Goal: Task Accomplishment & Management: Manage account settings

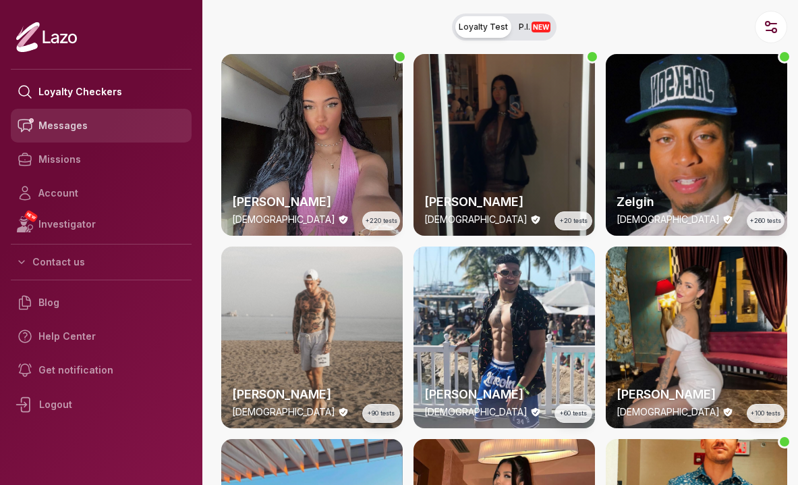
click at [57, 134] on link "Messages" at bounding box center [101, 126] width 181 height 34
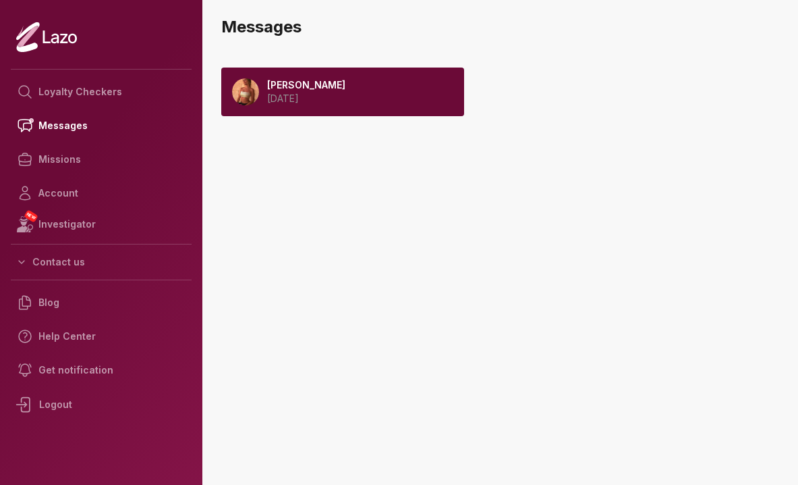
click at [327, 97] on p "2025 September 08" at bounding box center [306, 98] width 78 height 13
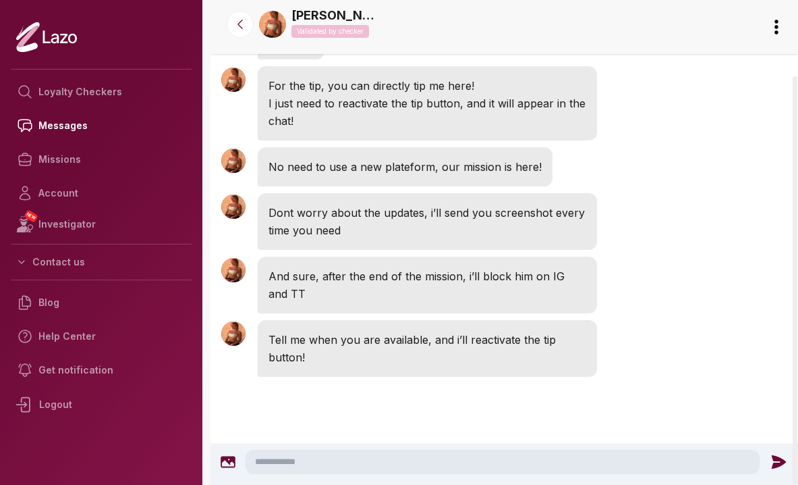
scroll to position [2389, 0]
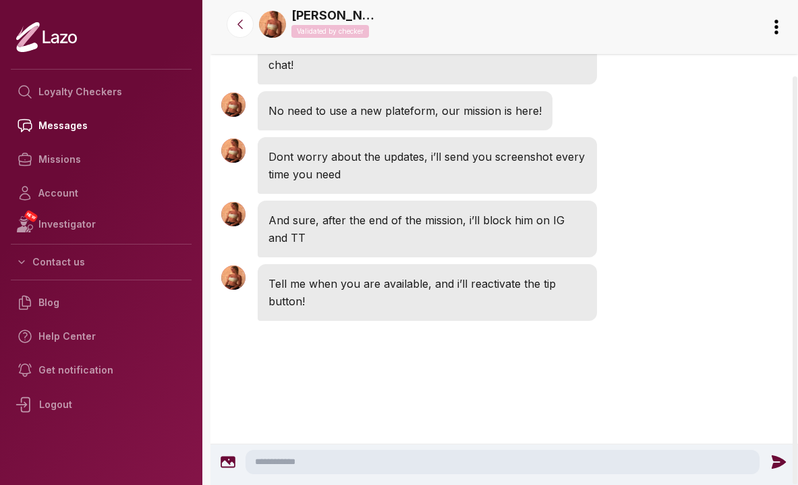
click at [774, 25] on html "Loyalty Checkers Messages Missions Account NEW Investigator Contact us Blog Hel…" at bounding box center [399, 242] width 798 height 485
click at [630, 99] on html "Loyalty Checkers Messages Missions Account NEW Investigator Contact us Blog Hel…" at bounding box center [399, 242] width 798 height 485
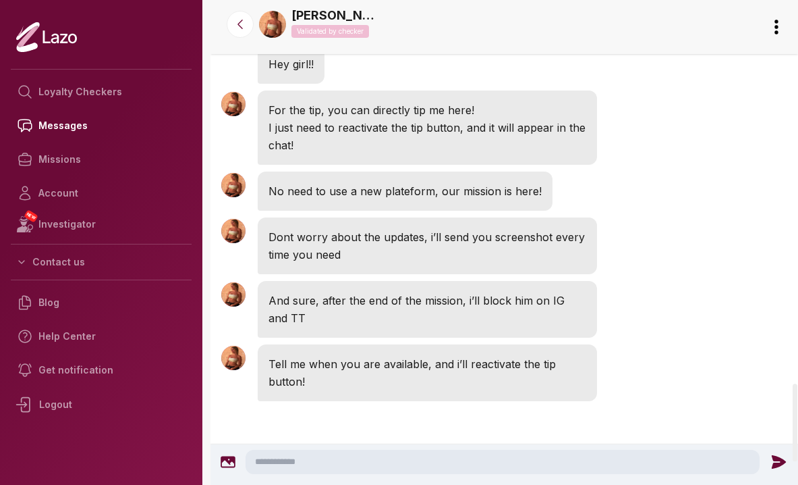
scroll to position [2390, 0]
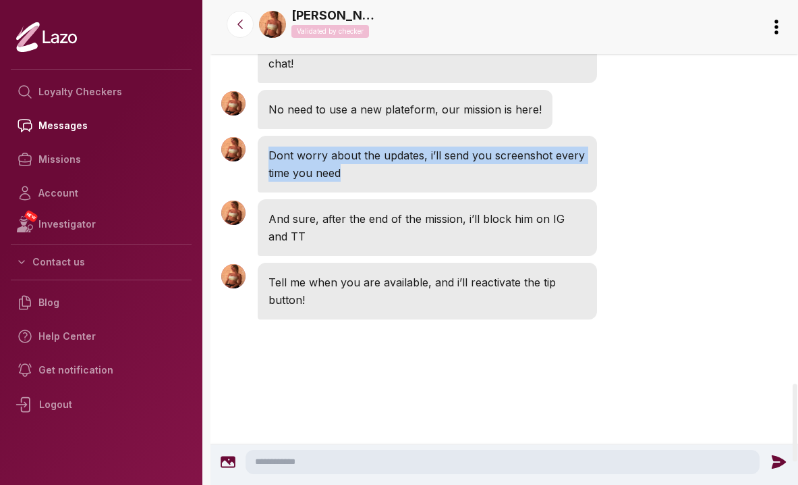
drag, startPoint x: 360, startPoint y: 218, endPoint x: 343, endPoint y: 190, distance: 32.4
click at [343, 190] on div "Dont worry about the updates, i’ll send you screenshot every time you need" at bounding box center [427, 164] width 339 height 57
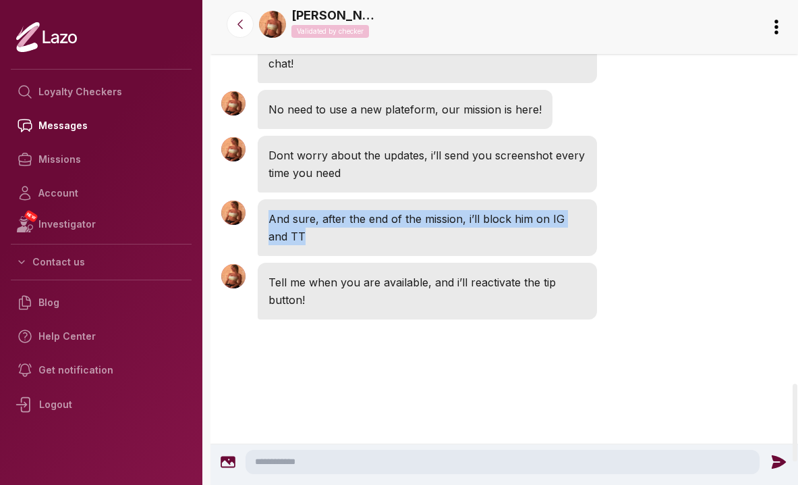
drag, startPoint x: 395, startPoint y: 252, endPoint x: 539, endPoint y: 301, distance: 152.4
click at [539, 256] on div "And sure, after the end of the mission, i’ll block him on IG and TT" at bounding box center [427, 227] width 339 height 57
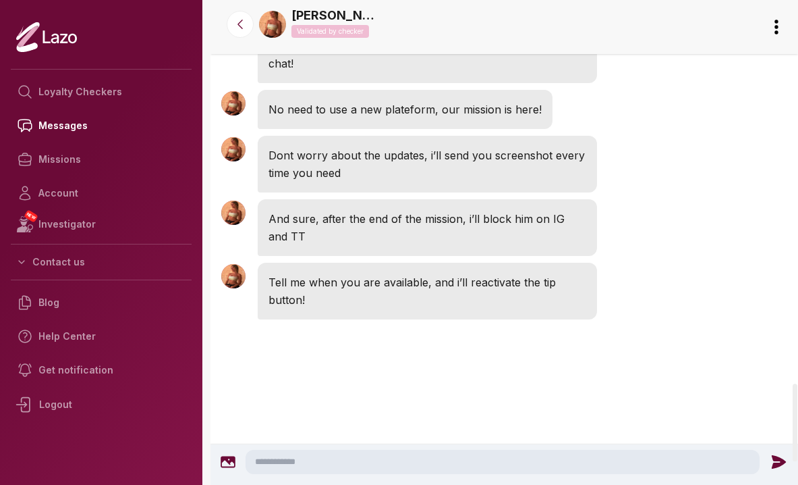
click at [629, 259] on div "Sharon 4:45 AM And sure, after the end of the mission, i’ll block him on IG and…" at bounding box center [505, 227] width 588 height 63
click at [396, 460] on textarea at bounding box center [503, 461] width 514 height 24
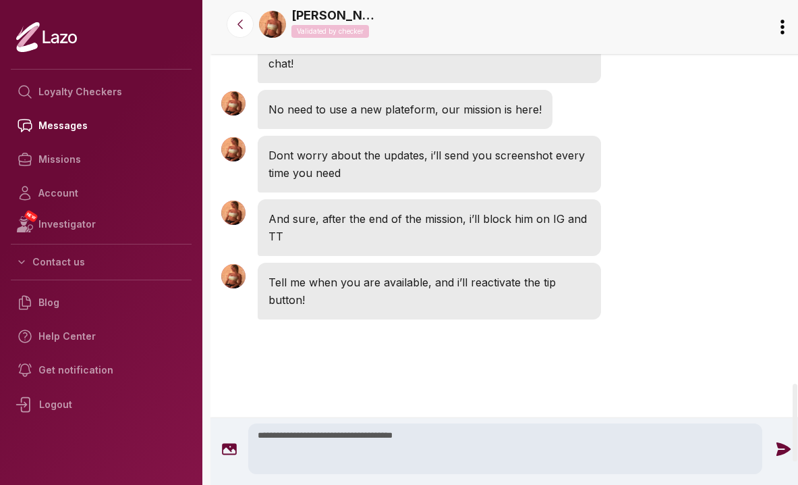
type textarea "**********"
click at [785, 440] on icon at bounding box center [784, 449] width 18 height 18
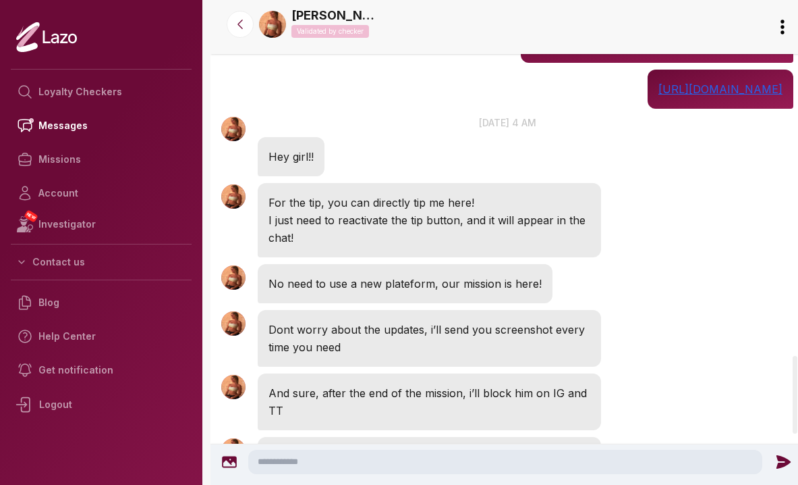
scroll to position [2223, 0]
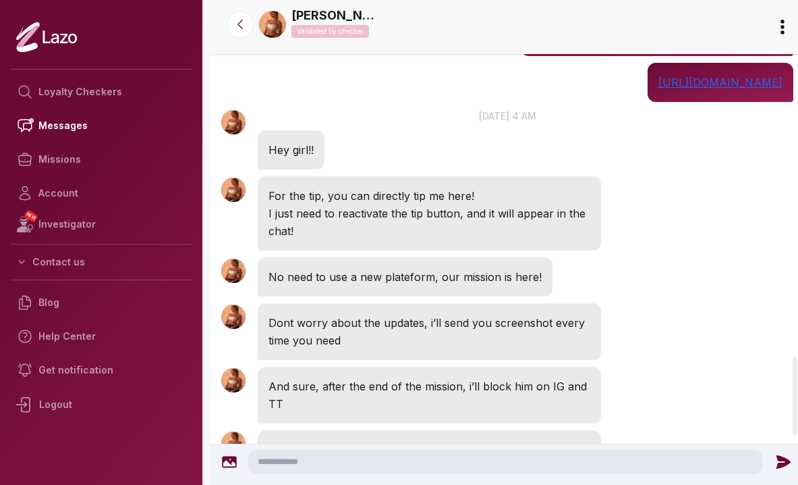
click at [427, 472] on textarea at bounding box center [505, 461] width 514 height 24
drag, startPoint x: 586, startPoint y: 460, endPoint x: 437, endPoint y: 463, distance: 148.5
click at [437, 463] on textarea "**********" at bounding box center [505, 461] width 514 height 24
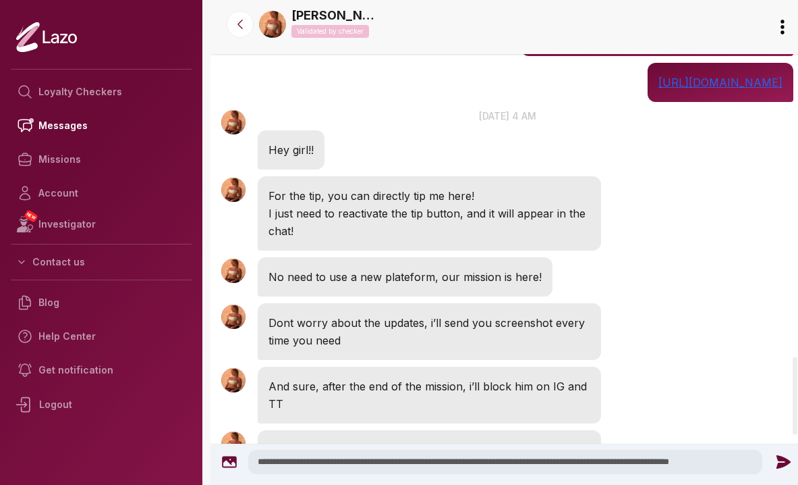
click at [691, 464] on textarea "**********" at bounding box center [505, 461] width 514 height 24
click at [746, 462] on textarea "**********" at bounding box center [505, 461] width 514 height 24
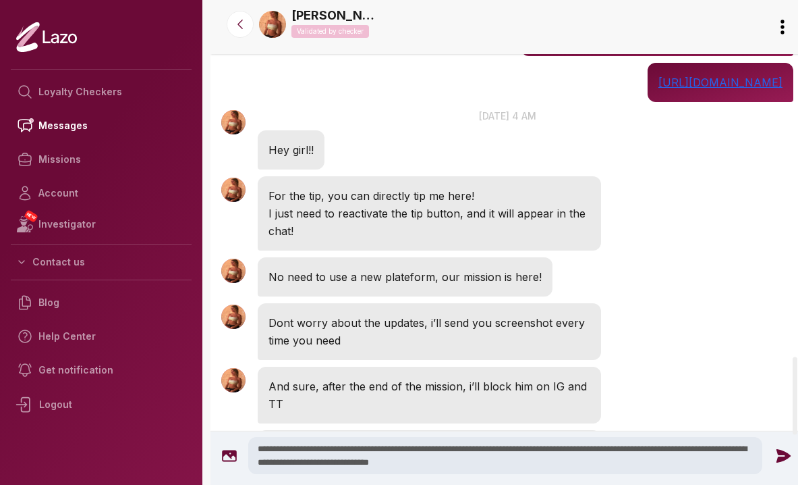
click at [300, 464] on textarea "**********" at bounding box center [505, 455] width 514 height 37
click at [593, 467] on textarea "**********" at bounding box center [505, 455] width 514 height 37
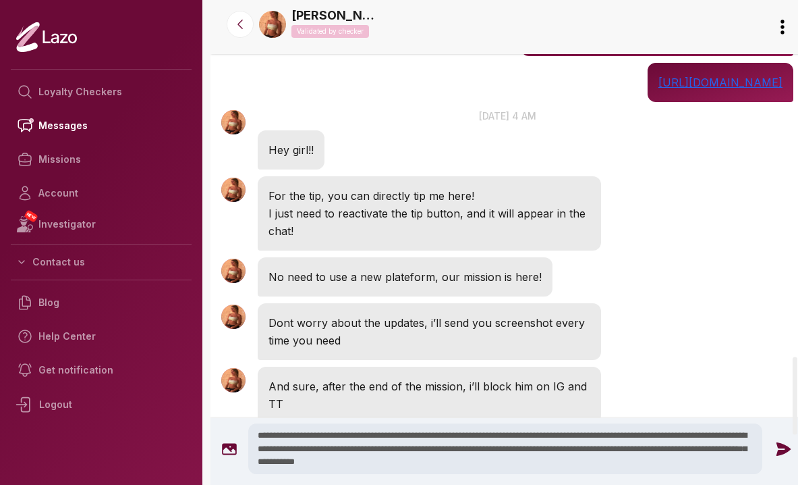
drag, startPoint x: 439, startPoint y: 463, endPoint x: 555, endPoint y: 470, distance: 116.9
click at [550, 470] on textarea "**********" at bounding box center [505, 448] width 514 height 51
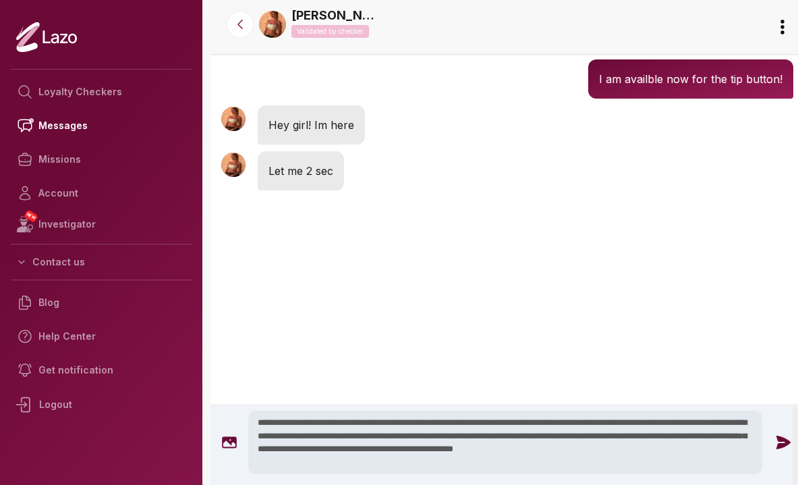
scroll to position [2718, 0]
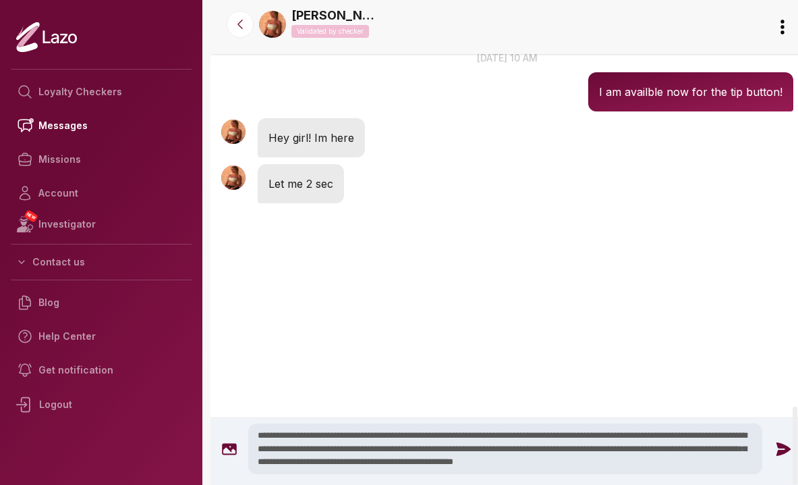
type textarea "**********"
click at [777, 454] on icon at bounding box center [784, 447] width 14 height 13
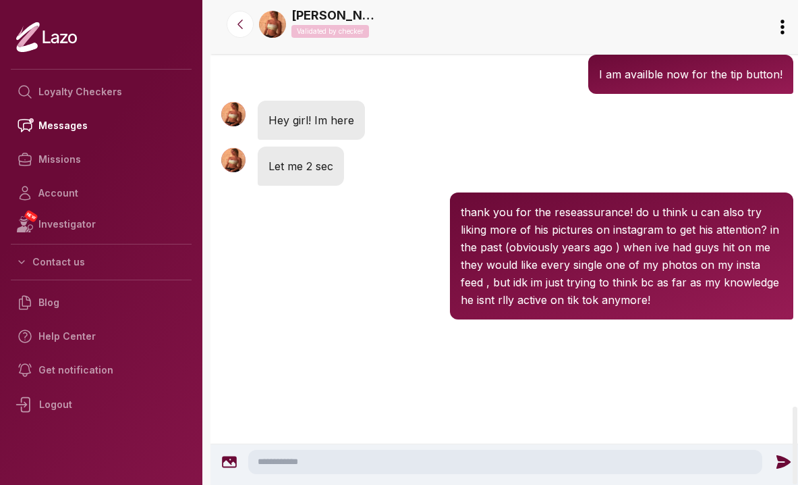
scroll to position [2682, 0]
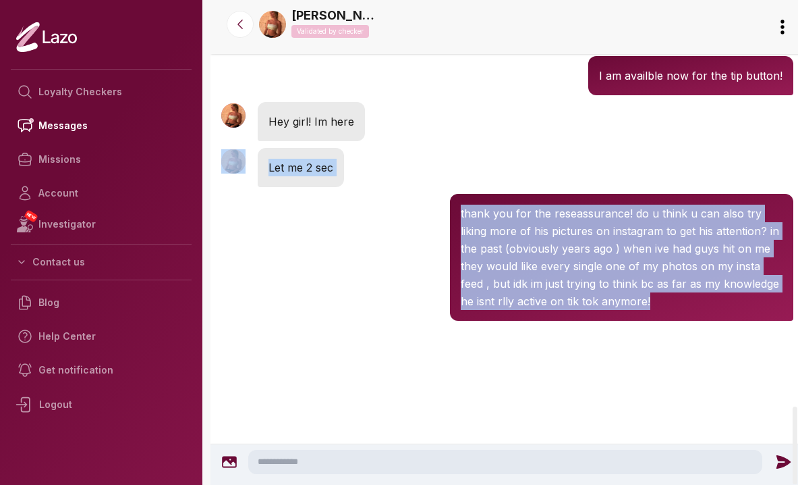
drag, startPoint x: 531, startPoint y: 177, endPoint x: 547, endPoint y: 395, distance: 217.9
click at [547, 395] on div at bounding box center [508, 378] width 594 height 108
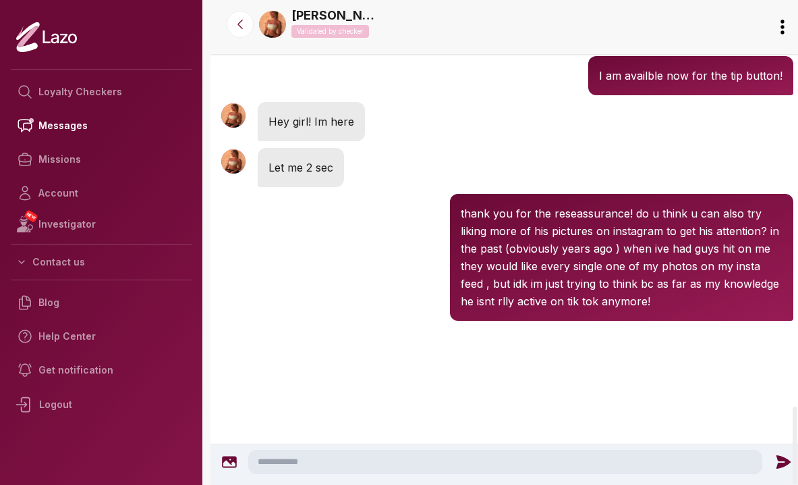
drag, startPoint x: 547, startPoint y: 395, endPoint x: 512, endPoint y: 145, distance: 252.1
click at [472, 190] on div "Sharon 10:20 AM Let me 2 sec" at bounding box center [508, 167] width 594 height 46
click at [312, 464] on textarea at bounding box center [505, 461] width 514 height 24
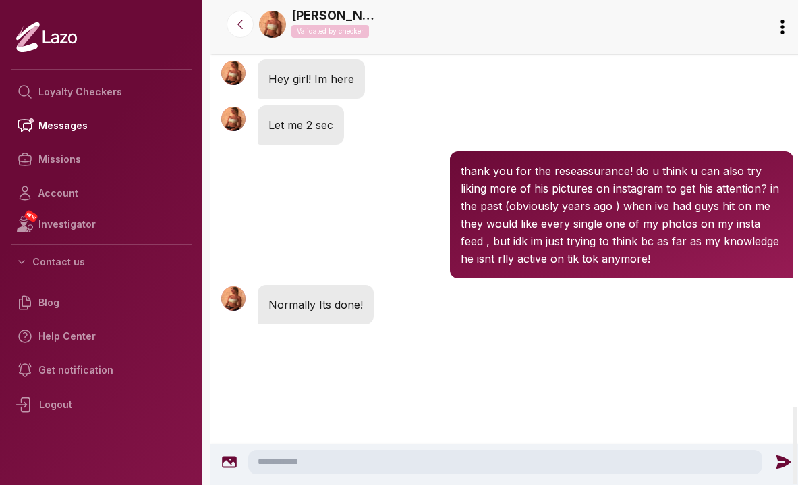
scroll to position [2728, 0]
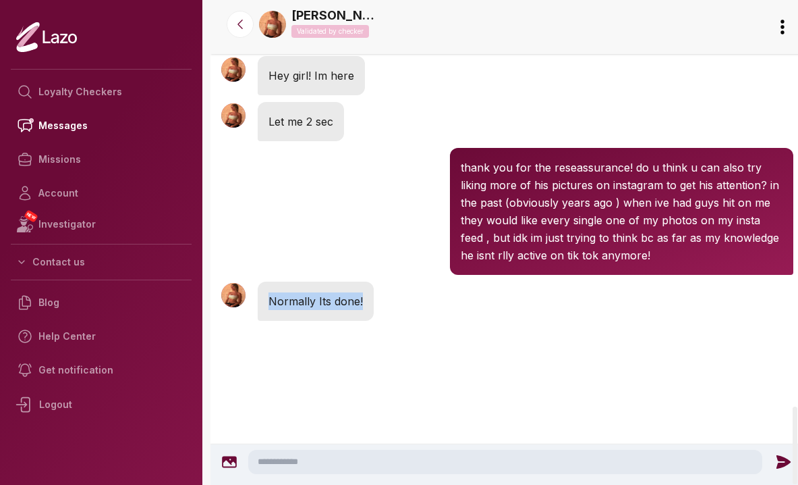
drag, startPoint x: 356, startPoint y: 365, endPoint x: 351, endPoint y: 335, distance: 30.2
click at [351, 321] on div "Normally Its done!" at bounding box center [316, 300] width 116 height 39
drag, startPoint x: 351, startPoint y: 335, endPoint x: 354, endPoint y: 371, distance: 35.9
click at [354, 321] on div "Normally Its done!" at bounding box center [316, 300] width 116 height 39
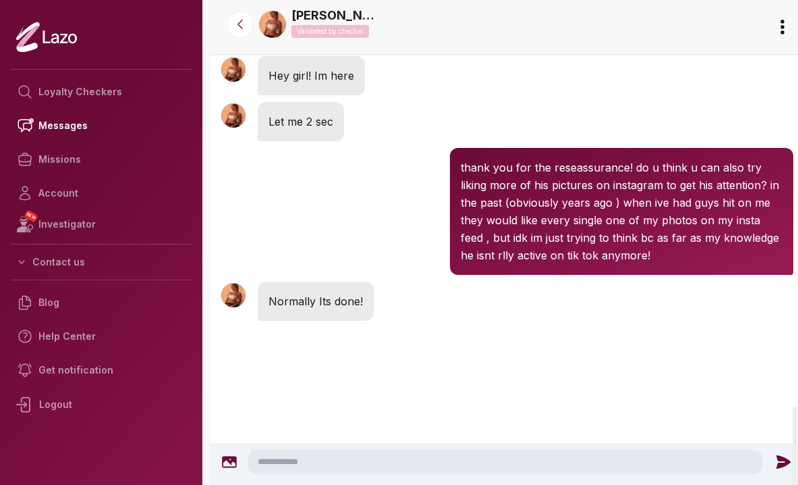
click at [330, 465] on textarea at bounding box center [505, 461] width 514 height 24
drag, startPoint x: 391, startPoint y: 457, endPoint x: 221, endPoint y: 449, distance: 169.5
click at [221, 449] on div "**********" at bounding box center [508, 461] width 582 height 24
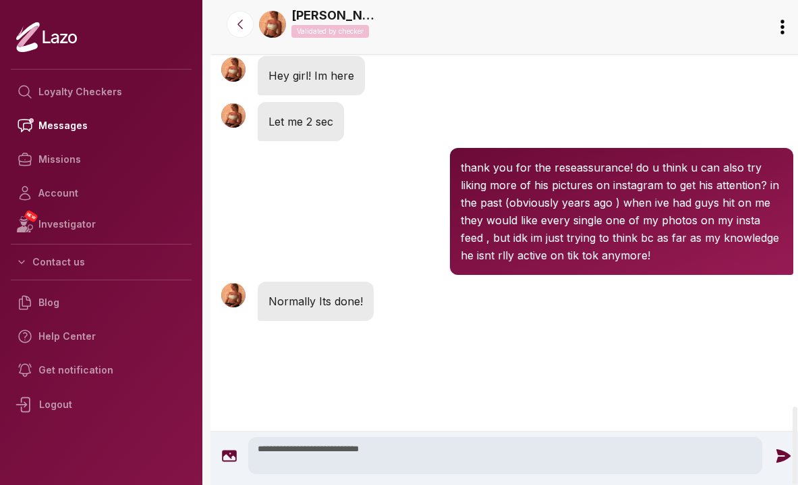
type textarea "**********"
click at [777, 462] on icon at bounding box center [784, 456] width 18 height 18
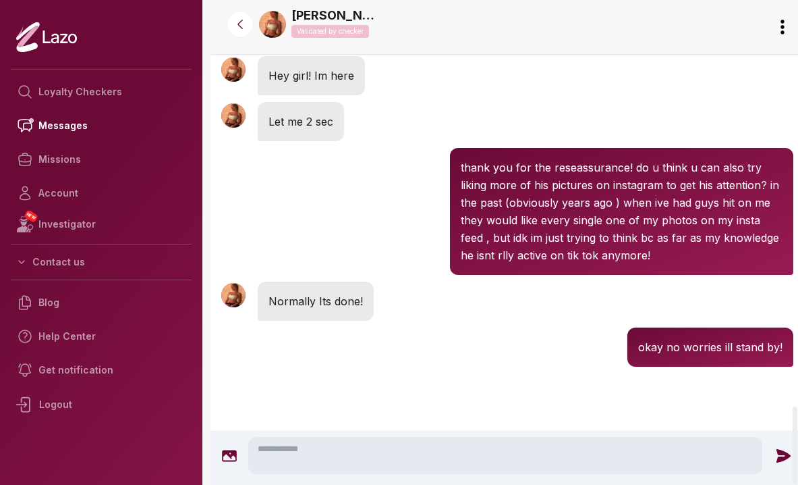
scroll to position [2774, 0]
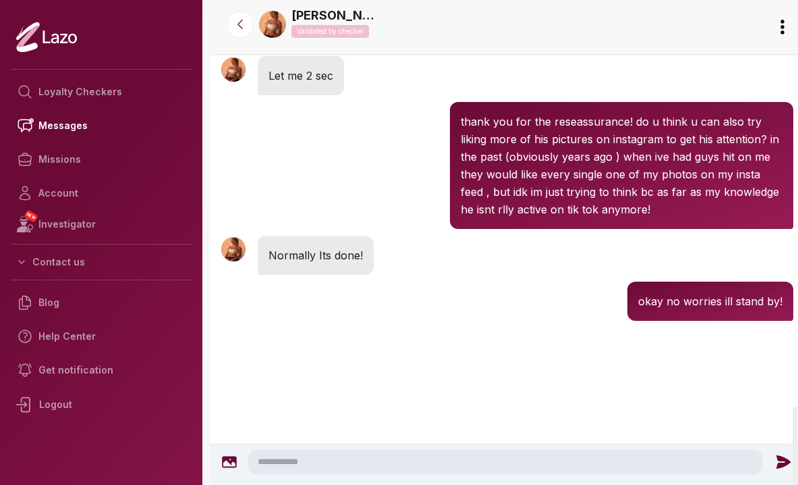
click at [377, 470] on textarea at bounding box center [505, 461] width 514 height 24
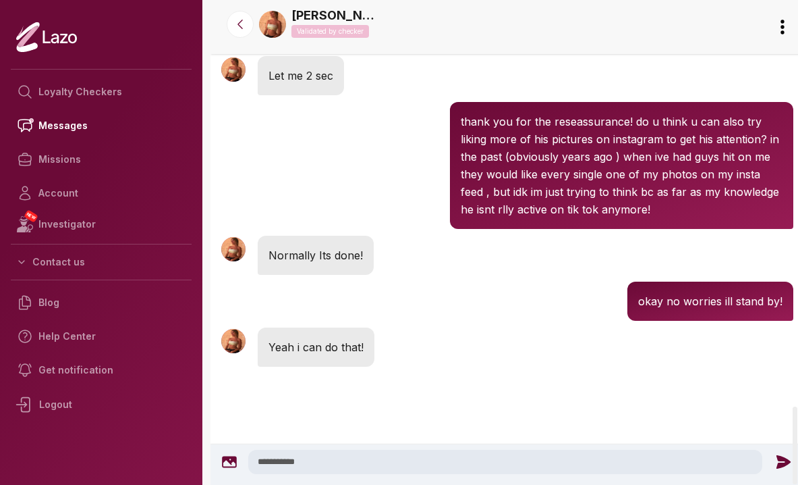
scroll to position [2774, 0]
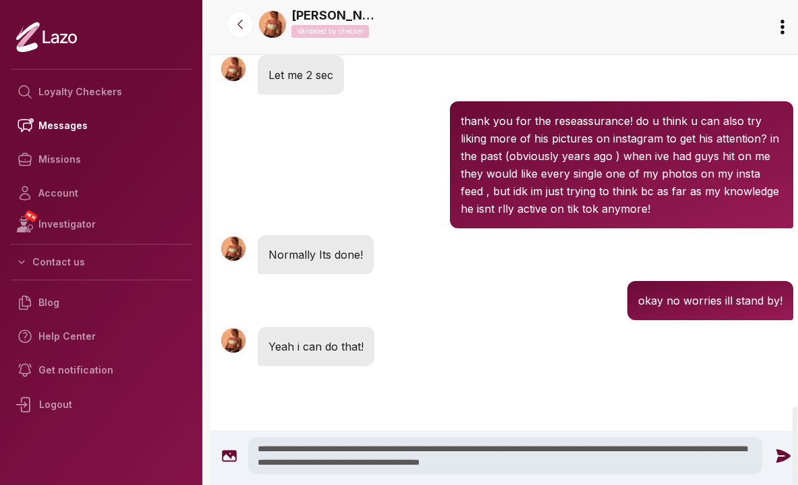
click at [713, 452] on textarea "**********" at bounding box center [505, 455] width 514 height 37
drag, startPoint x: 624, startPoint y: 456, endPoint x: 466, endPoint y: 451, distance: 158.0
click at [466, 451] on textarea "**********" at bounding box center [505, 455] width 514 height 37
type textarea "**********"
click at [777, 460] on icon at bounding box center [784, 454] width 14 height 13
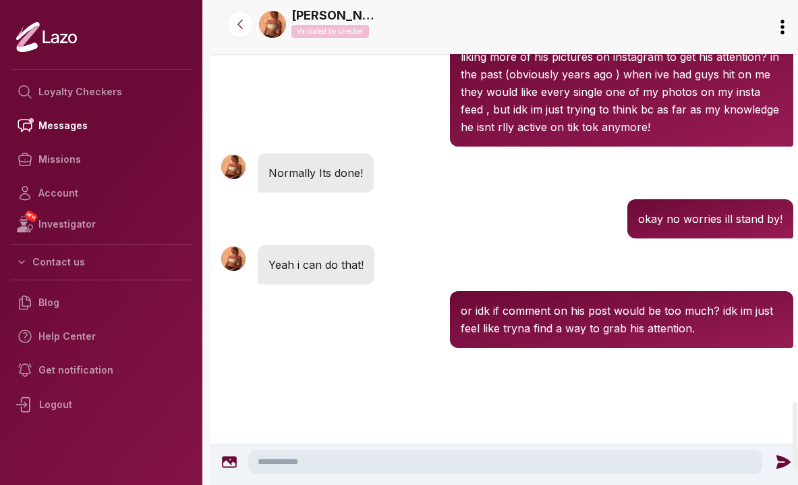
scroll to position [2883, 0]
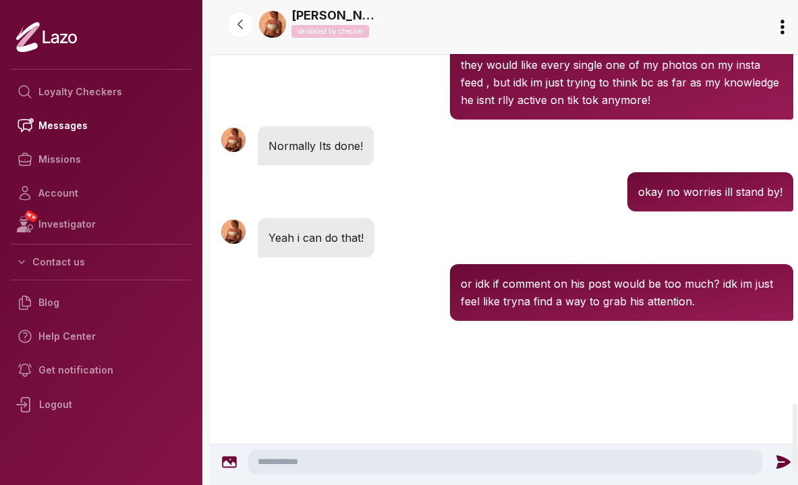
click at [610, 459] on textarea at bounding box center [505, 461] width 514 height 24
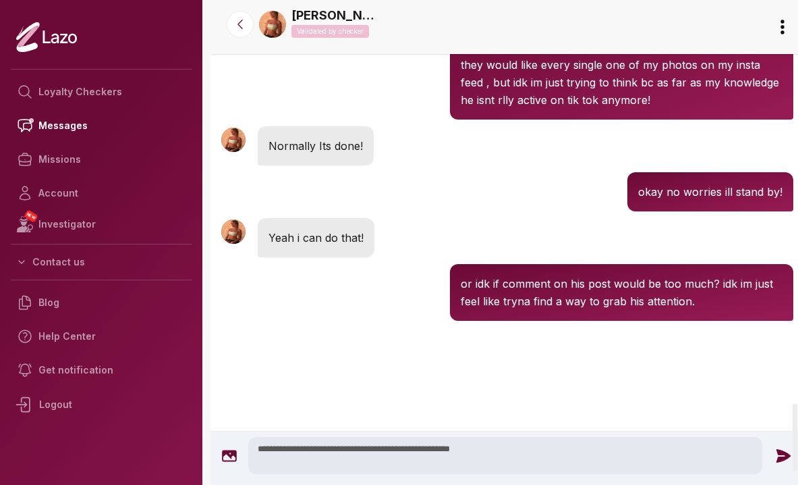
type textarea "**********"
click at [777, 451] on icon at bounding box center [784, 454] width 14 height 13
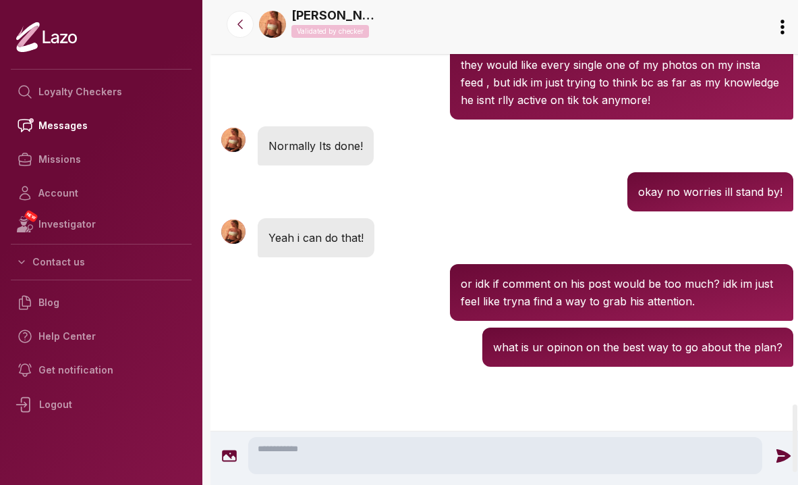
scroll to position [2929, 0]
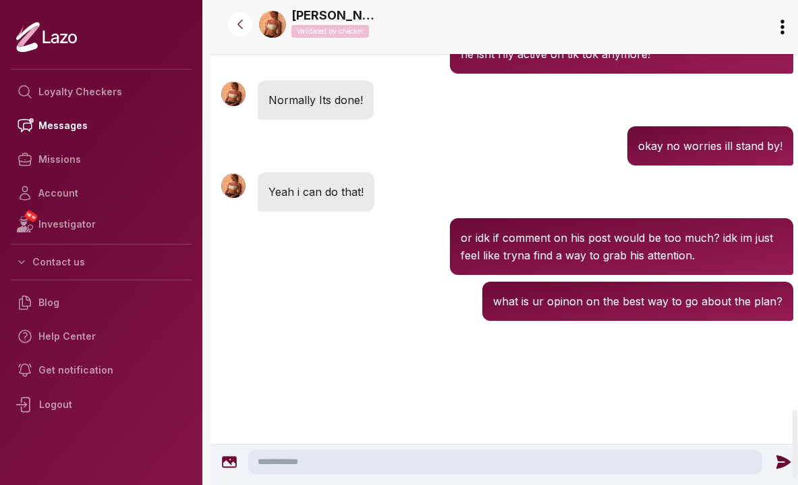
drag, startPoint x: 601, startPoint y: 397, endPoint x: 524, endPoint y: 210, distance: 201.9
click at [345, 215] on div "Sharon 10:21 AM Yeah i can do that!" at bounding box center [508, 192] width 594 height 46
drag, startPoint x: 345, startPoint y: 266, endPoint x: 348, endPoint y: 324, distance: 58.1
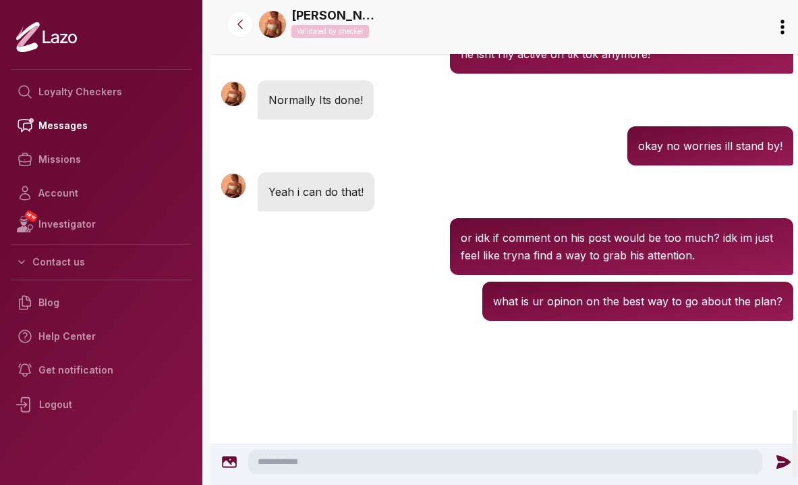
click at [327, 324] on div "Sharon 10:22 AM what is ur opinon on the best way to go about the plan?" at bounding box center [508, 301] width 594 height 46
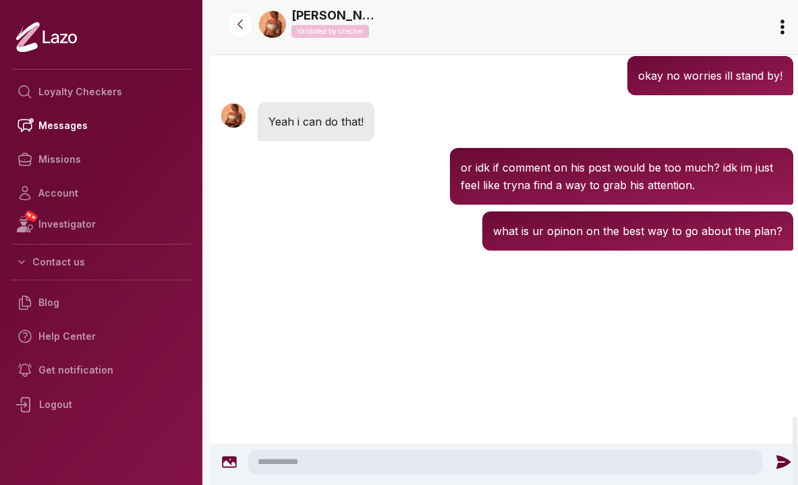
scroll to position [3073, 0]
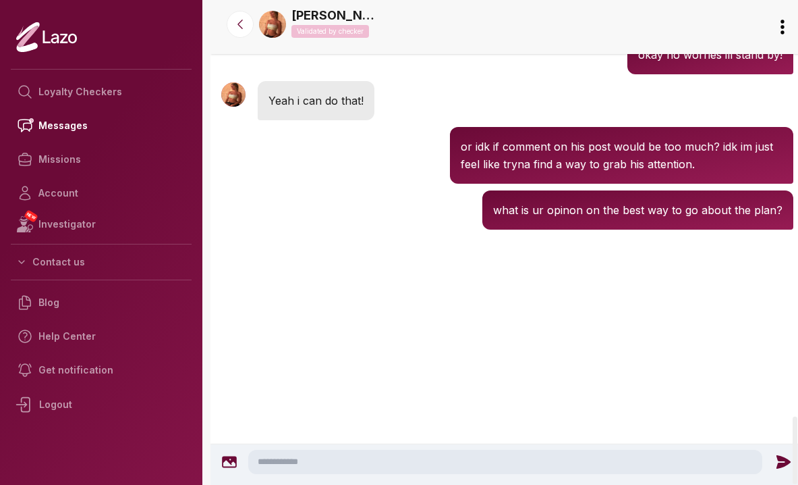
click at [300, 459] on textarea at bounding box center [505, 461] width 514 height 24
type textarea "*"
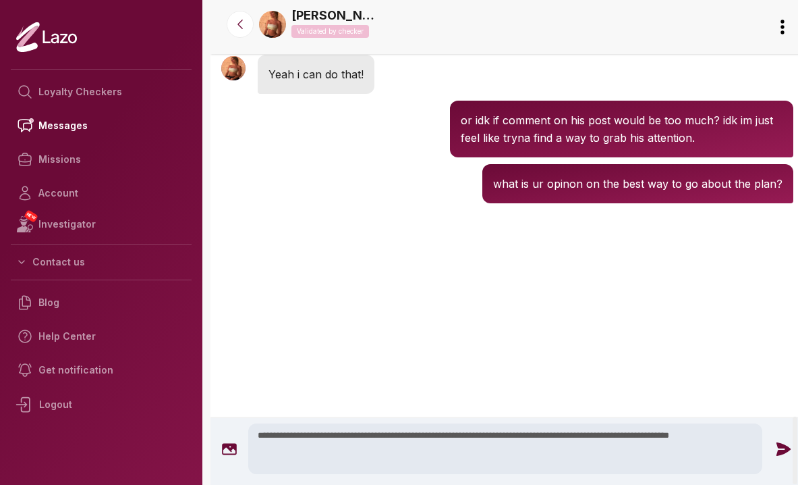
type textarea "**********"
click at [775, 447] on icon at bounding box center [784, 449] width 18 height 18
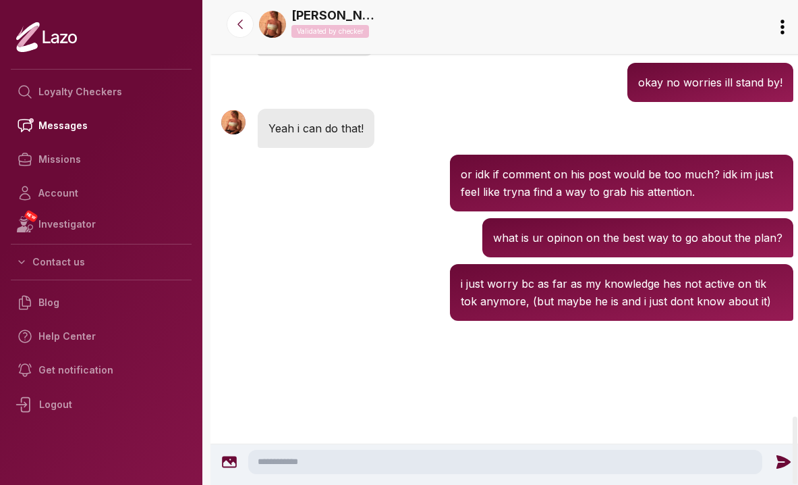
scroll to position [2992, 0]
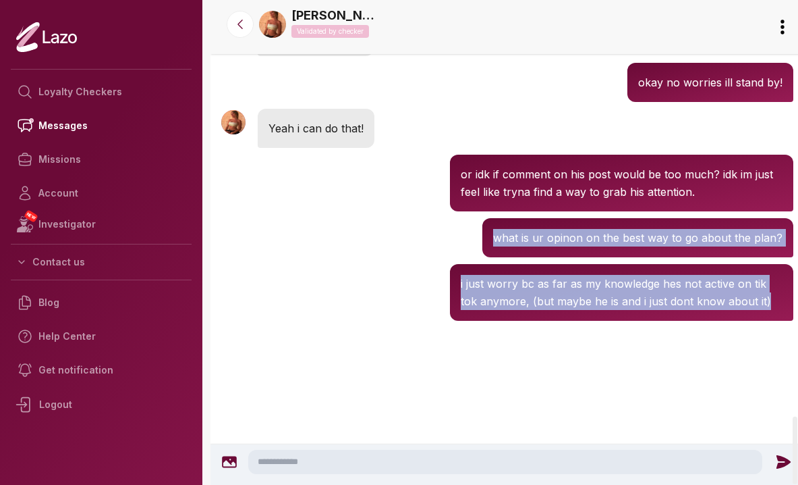
drag, startPoint x: 340, startPoint y: 379, endPoint x: 318, endPoint y: 189, distance: 191.6
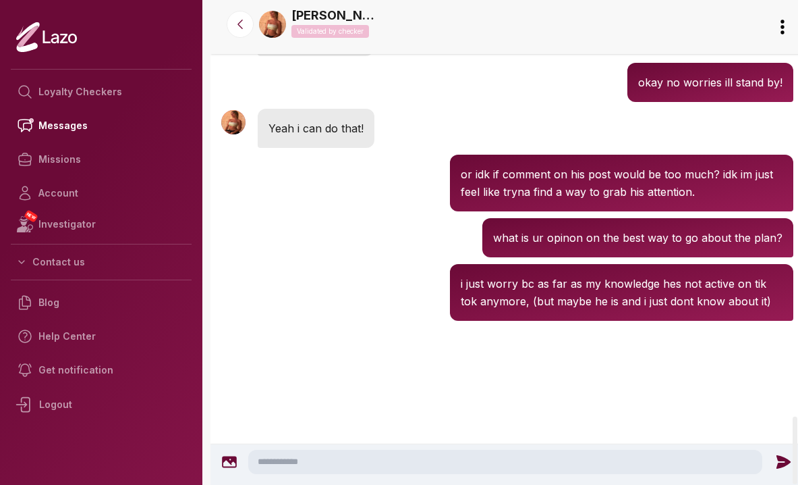
click at [300, 215] on div "Sharon 10:22 AM or idk if comment on his post would be too much? idk im just fe…" at bounding box center [508, 182] width 594 height 63
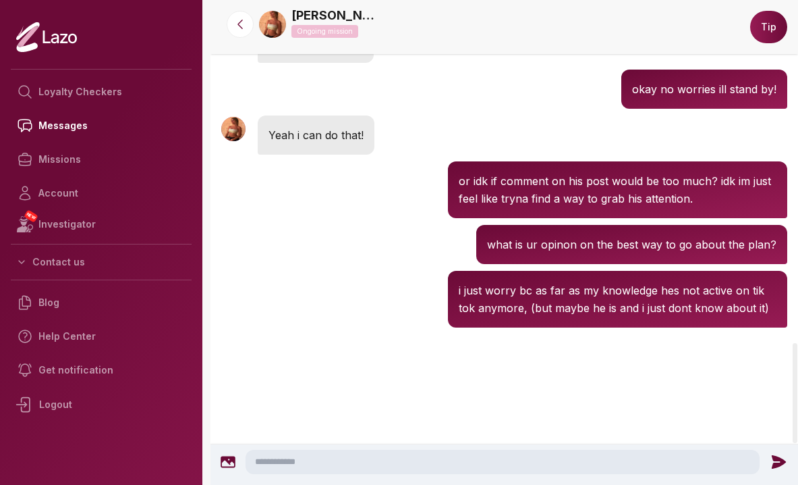
scroll to position [1722, 0]
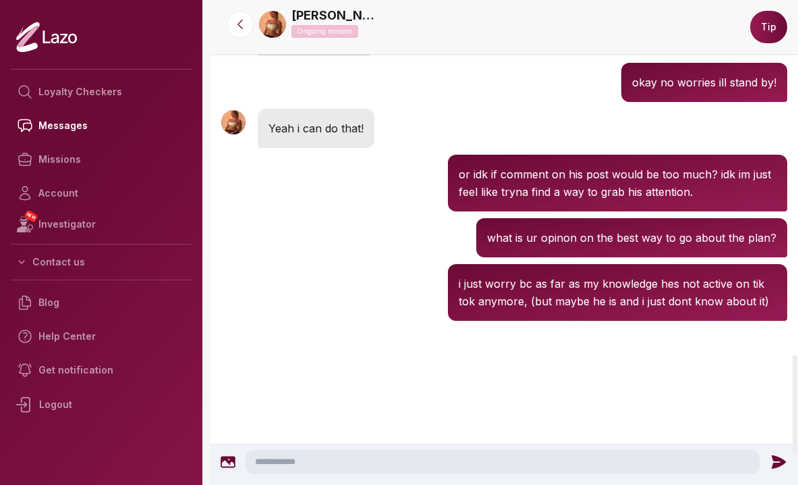
click at [773, 37] on button "Tip" at bounding box center [768, 27] width 37 height 32
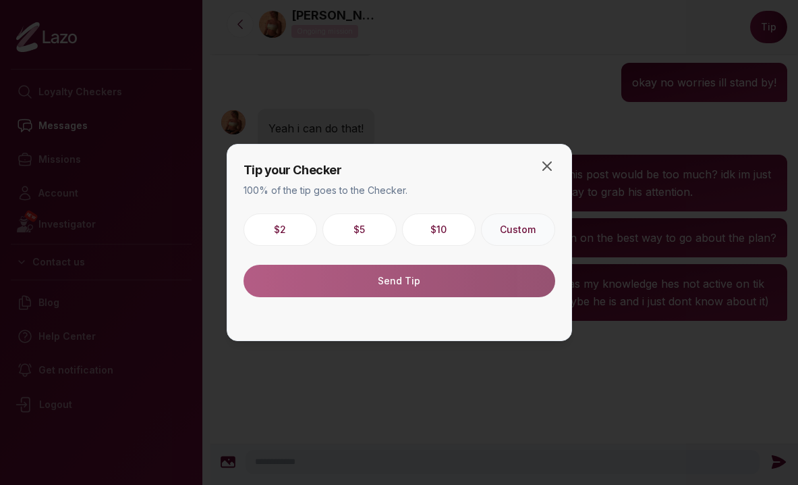
click at [515, 228] on button "Custom" at bounding box center [518, 229] width 74 height 32
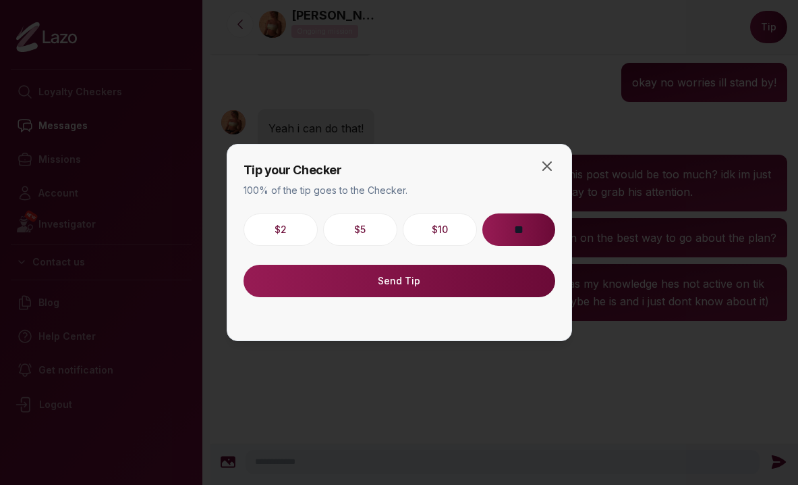
type input "**"
click at [389, 283] on button "Send Tip" at bounding box center [400, 281] width 312 height 32
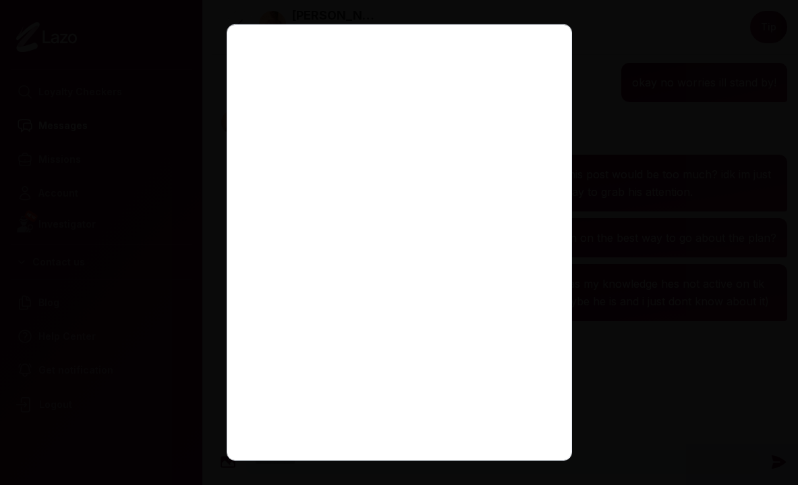
scroll to position [109, 0]
click at [158, 116] on div at bounding box center [399, 242] width 798 height 485
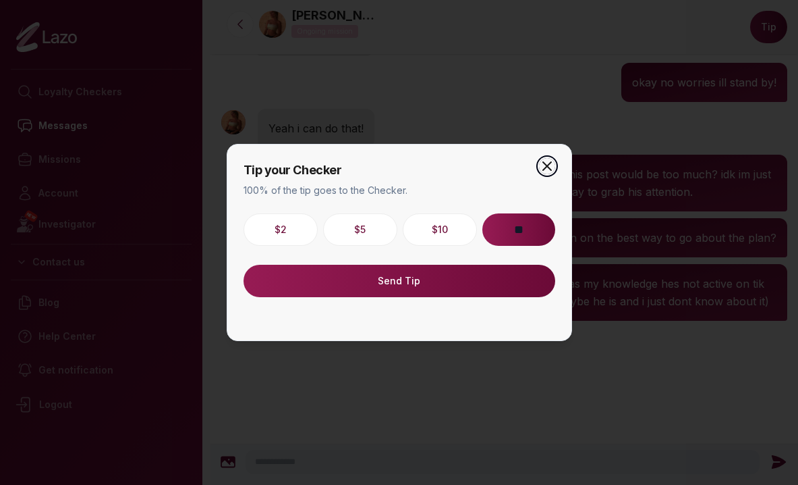
click at [544, 161] on icon "button" at bounding box center [547, 166] width 16 height 16
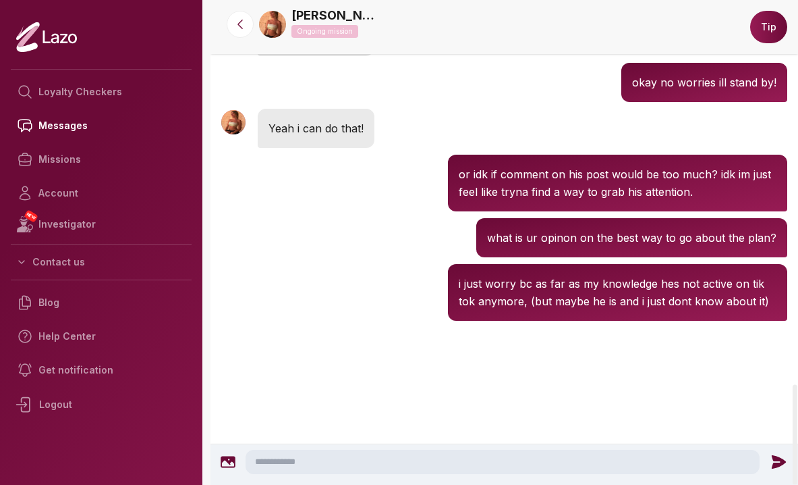
scroll to position [1866, 0]
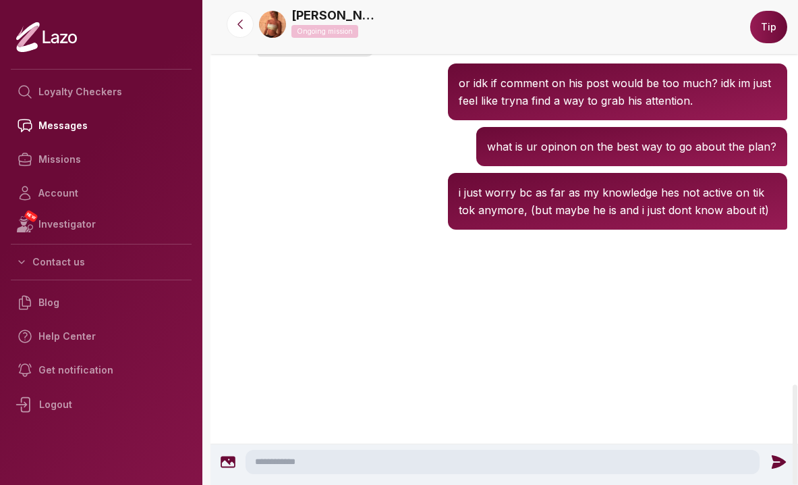
click at [331, 469] on textarea at bounding box center [503, 461] width 514 height 24
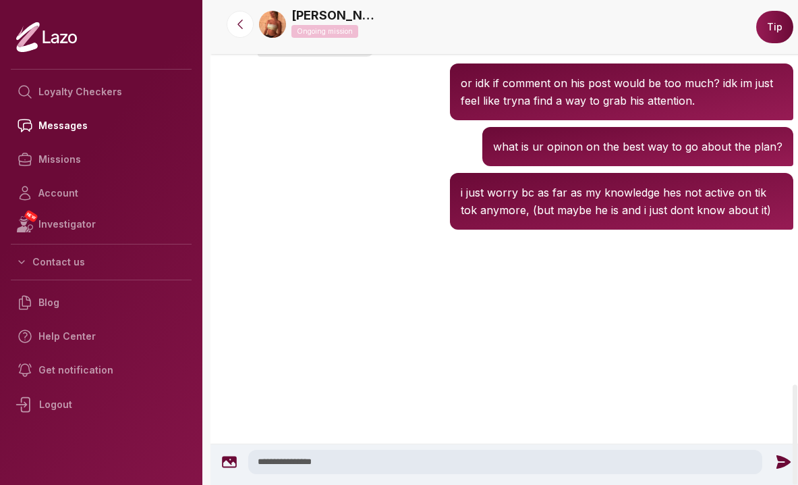
drag, startPoint x: 356, startPoint y: 464, endPoint x: 229, endPoint y: 434, distance: 130.5
paste textarea "**********"
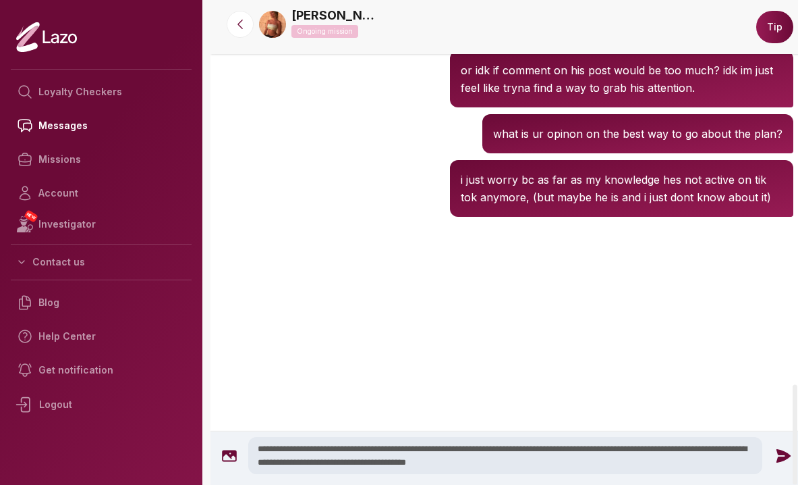
click at [445, 464] on textarea "**********" at bounding box center [505, 455] width 514 height 37
click at [568, 456] on textarea "**********" at bounding box center [505, 455] width 514 height 37
click at [599, 455] on textarea "**********" at bounding box center [505, 455] width 514 height 37
click at [649, 444] on textarea "**********" at bounding box center [505, 455] width 514 height 37
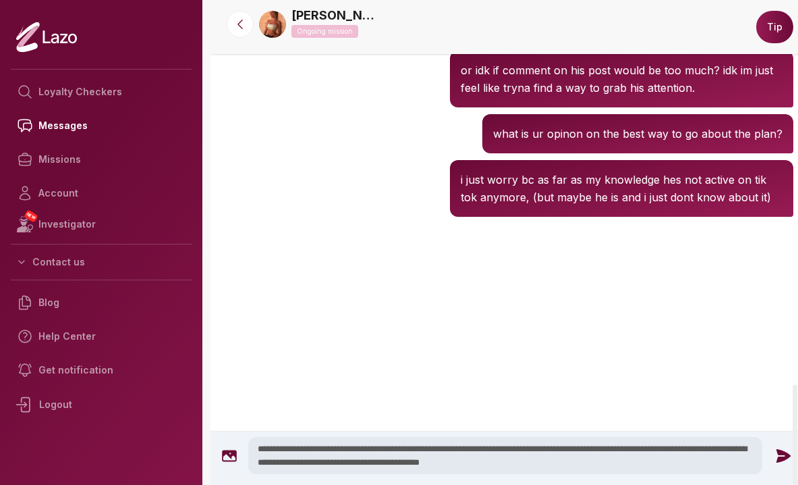
click at [649, 444] on textarea "**********" at bounding box center [505, 455] width 514 height 37
click at [563, 456] on textarea "**********" at bounding box center [505, 455] width 514 height 37
click at [363, 460] on textarea "**********" at bounding box center [505, 455] width 514 height 37
click at [405, 471] on textarea "**********" at bounding box center [505, 455] width 514 height 37
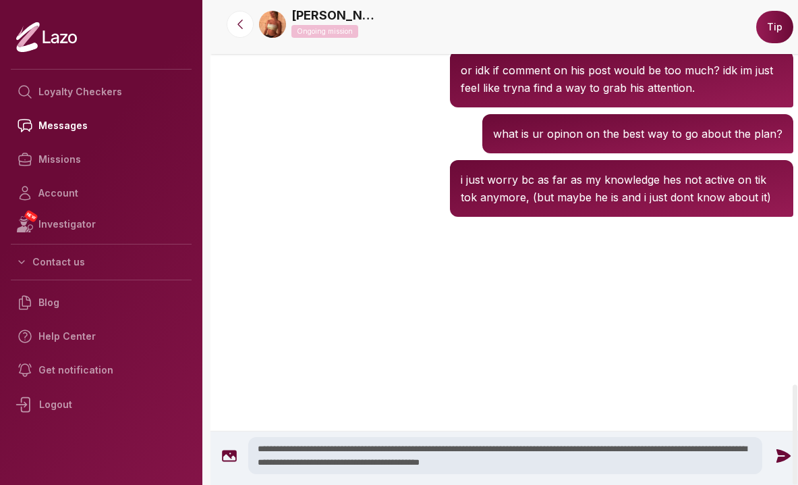
click at [424, 465] on textarea "**********" at bounding box center [505, 455] width 514 height 37
click at [397, 464] on textarea "**********" at bounding box center [505, 455] width 514 height 37
click at [395, 464] on textarea "**********" at bounding box center [505, 455] width 514 height 37
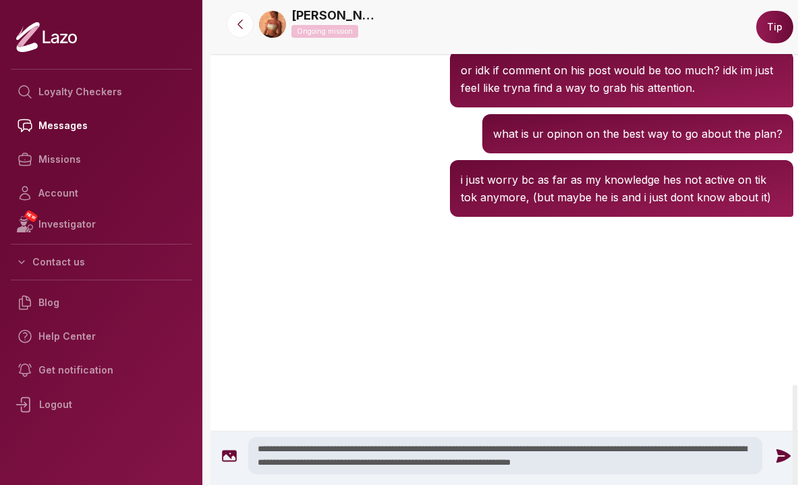
click at [613, 465] on textarea "**********" at bounding box center [505, 455] width 514 height 37
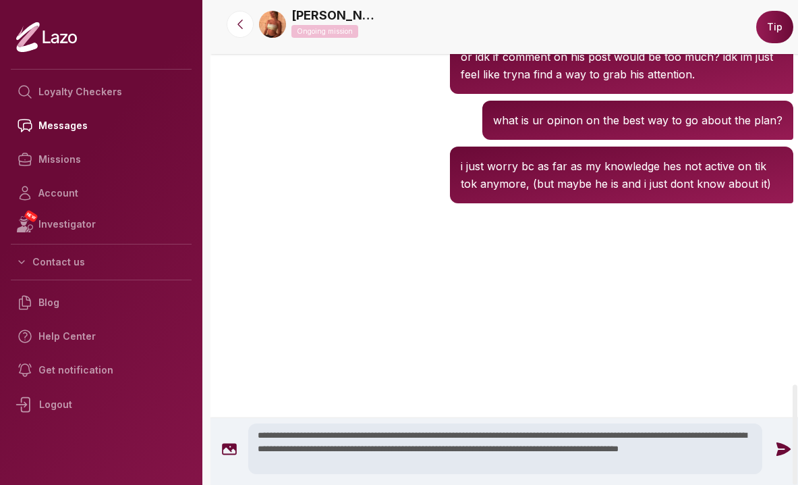
click at [476, 464] on textarea "**********" at bounding box center [505, 448] width 514 height 51
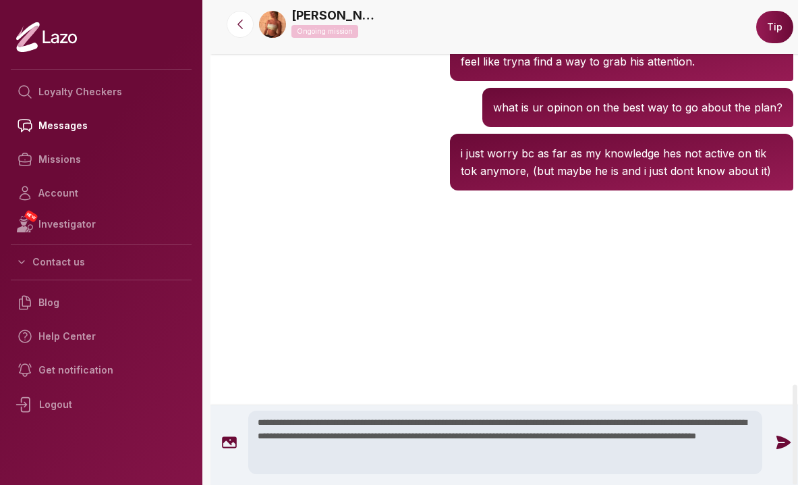
type textarea "**********"
click at [775, 441] on icon at bounding box center [784, 442] width 18 height 18
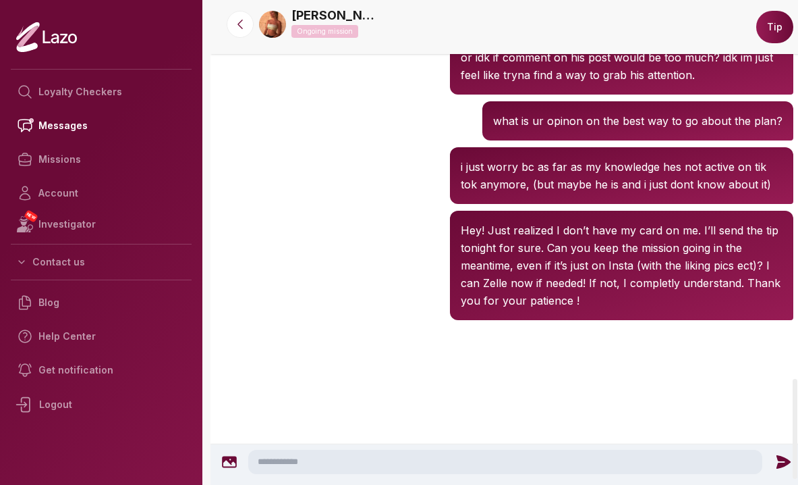
scroll to position [1838, 0]
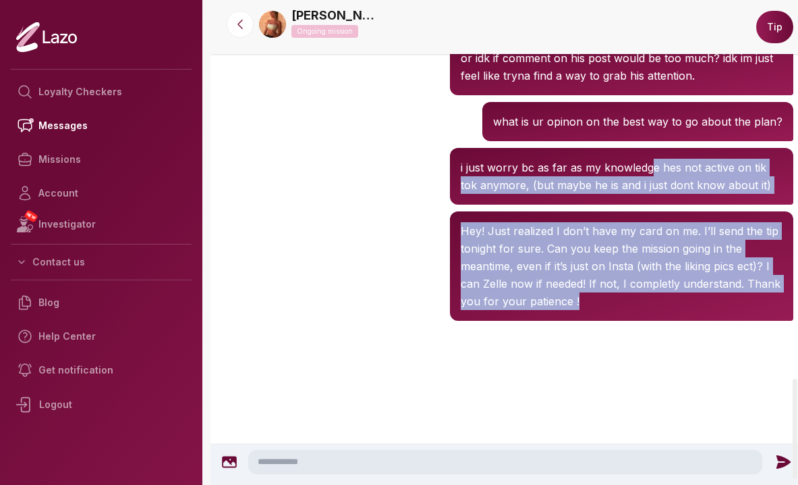
drag, startPoint x: 686, startPoint y: 430, endPoint x: 646, endPoint y: 196, distance: 237.4
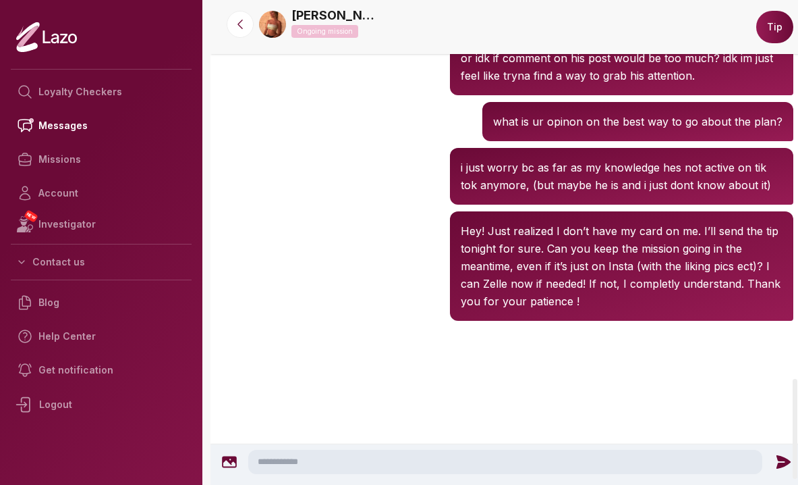
click at [619, 310] on p "Hey! Just realized I don’t have my card on me. I’ll send the tip tonight for su…" at bounding box center [622, 266] width 322 height 88
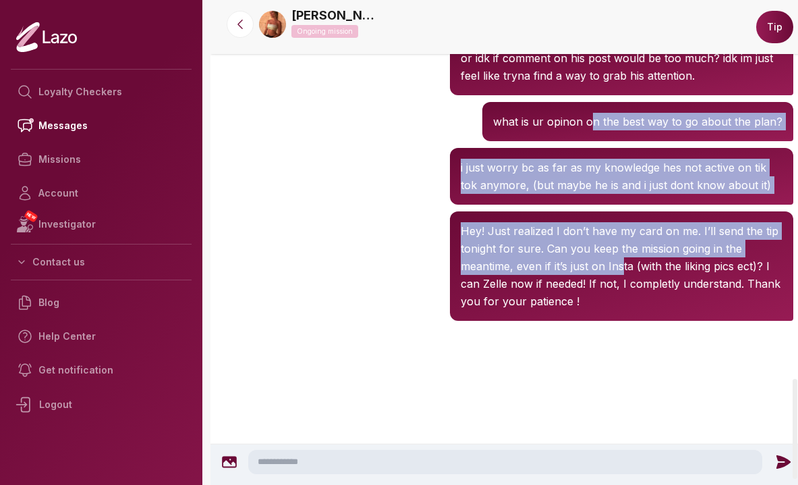
drag, startPoint x: 618, startPoint y: 316, endPoint x: 588, endPoint y: 166, distance: 152.9
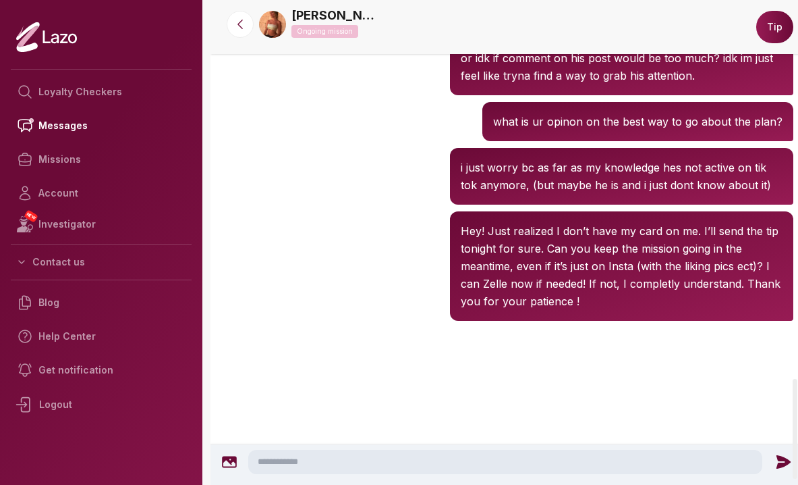
click at [406, 200] on div "Sharon 10:23 AM i just worry bc as far as my knowledge hes not active on tik to…" at bounding box center [508, 175] width 594 height 63
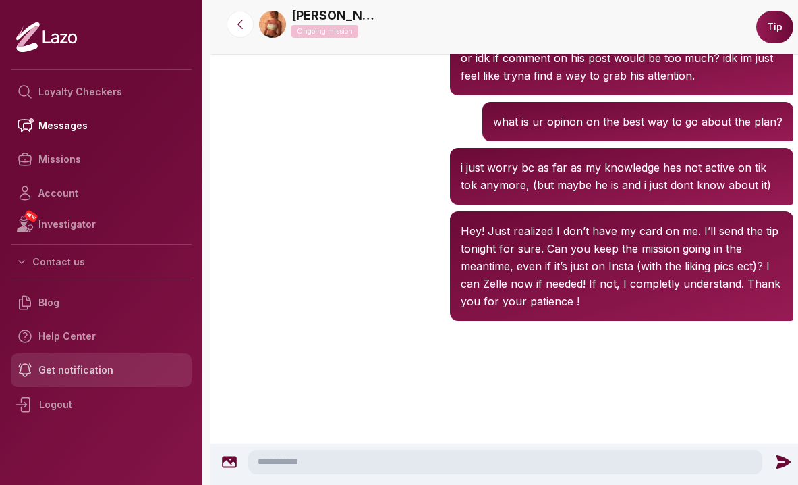
click at [84, 373] on link "Get notification" at bounding box center [101, 370] width 181 height 34
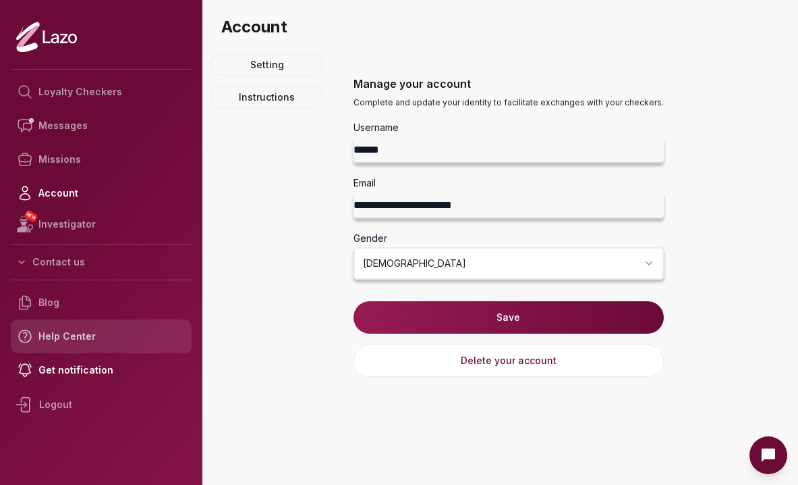
click at [90, 341] on link "Help Center" at bounding box center [101, 336] width 181 height 34
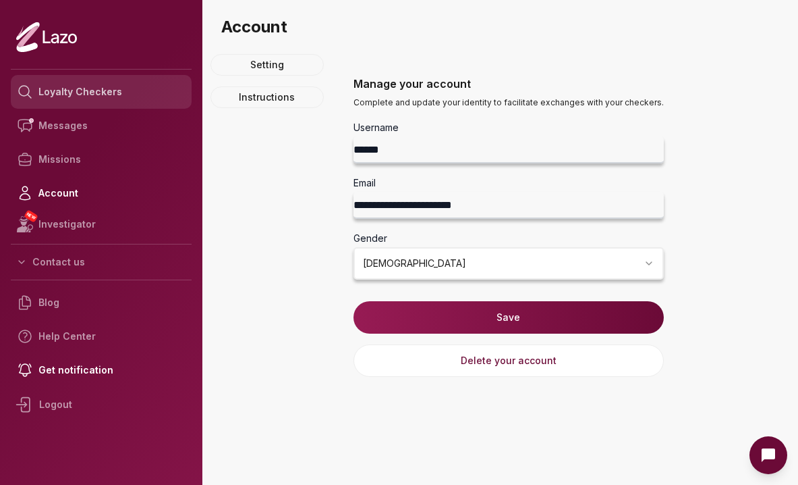
click at [99, 93] on link "Loyalty Checkers" at bounding box center [101, 92] width 181 height 34
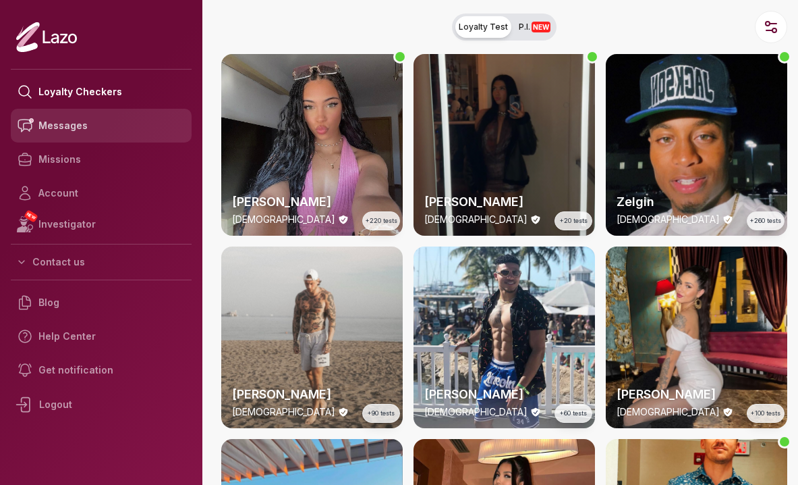
click at [96, 128] on link "Messages" at bounding box center [101, 126] width 181 height 34
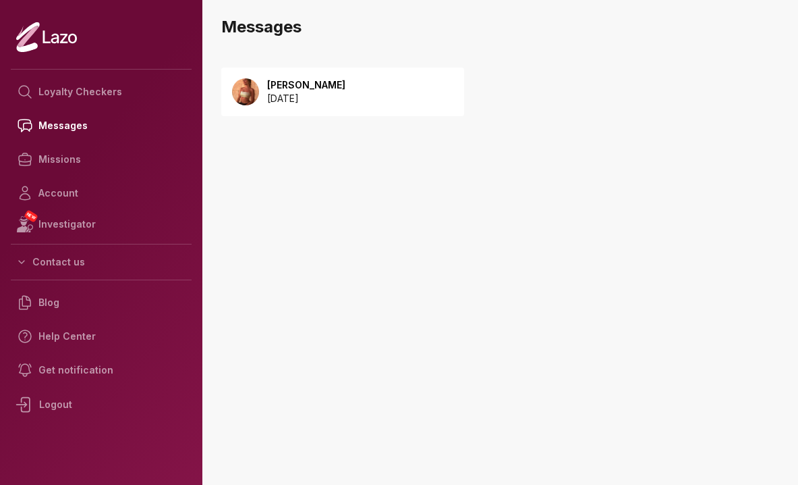
click at [306, 99] on p "2025 September 08" at bounding box center [306, 98] width 78 height 13
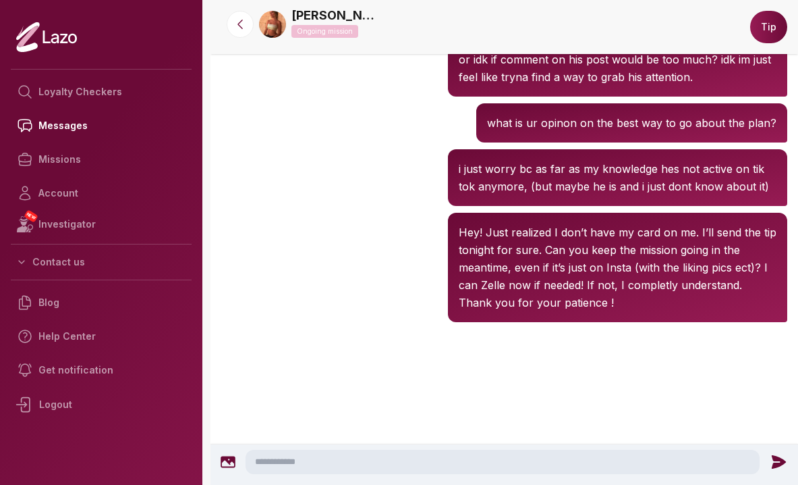
scroll to position [1687, 0]
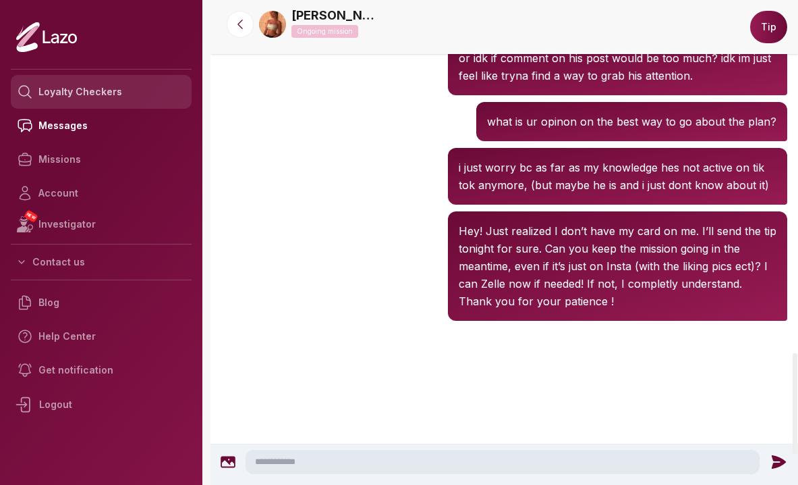
click at [103, 89] on link "Loyalty Checkers" at bounding box center [101, 92] width 181 height 34
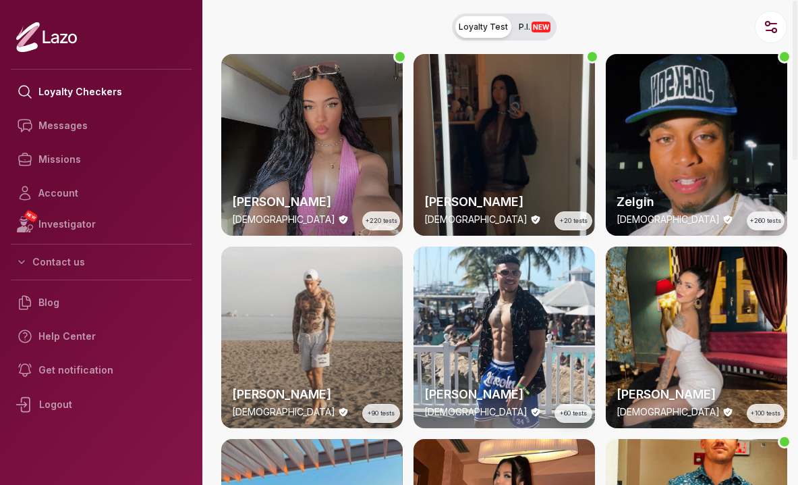
click at [342, 134] on div "Lara 24 y/o +220 tests" at bounding box center [312, 145] width 182 height 182
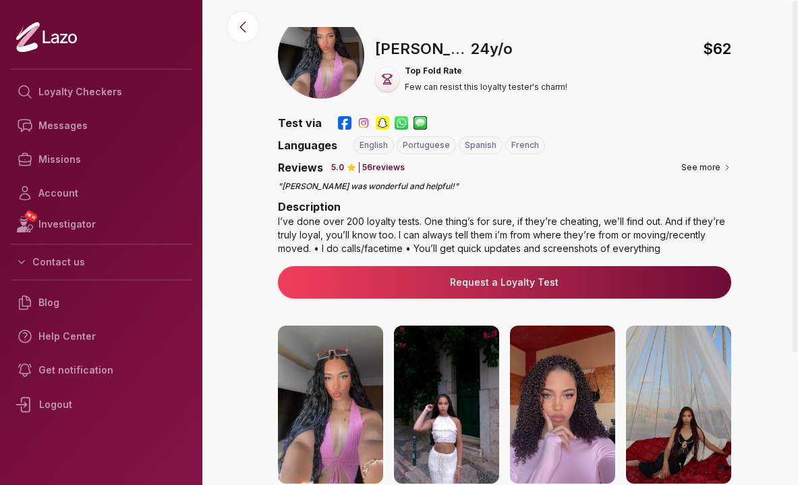
scroll to position [13, 0]
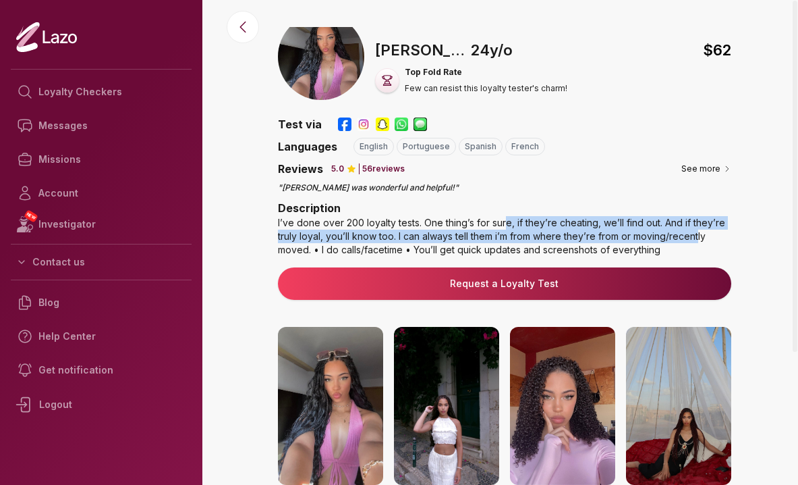
drag, startPoint x: 503, startPoint y: 227, endPoint x: 700, endPoint y: 232, distance: 196.5
click at [700, 232] on div "I’ve done over 200 loyalty tests. One thing’s for sure, if they’re cheating, we…" at bounding box center [504, 236] width 453 height 40
drag, startPoint x: 705, startPoint y: 235, endPoint x: 723, endPoint y: 227, distance: 19.7
click at [723, 227] on div "I’ve done over 200 loyalty tests. One thing’s for sure, if they’re cheating, we…" at bounding box center [504, 236] width 453 height 40
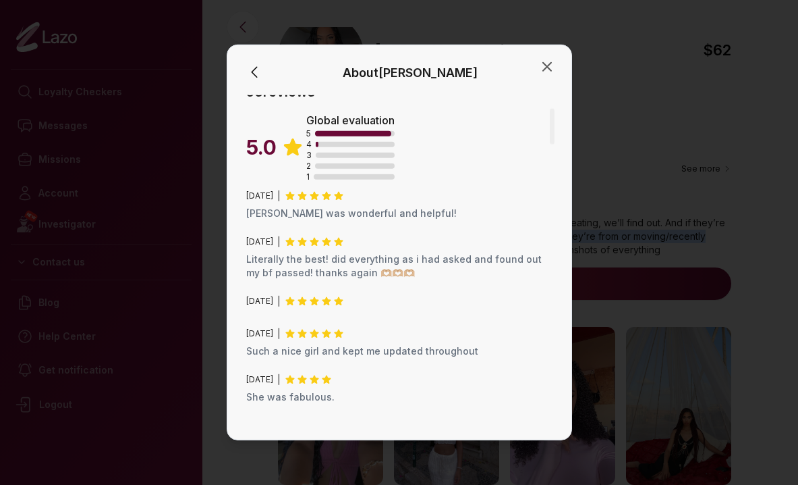
scroll to position [163, 0]
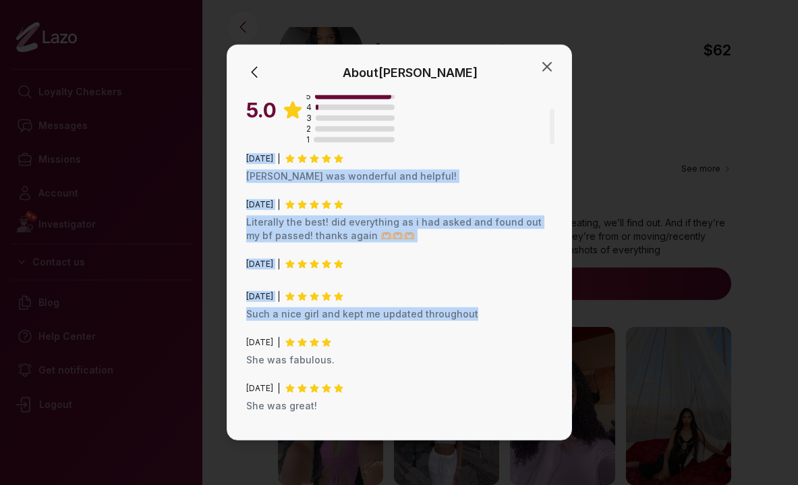
drag, startPoint x: 524, startPoint y: 317, endPoint x: 507, endPoint y: 138, distance: 180.4
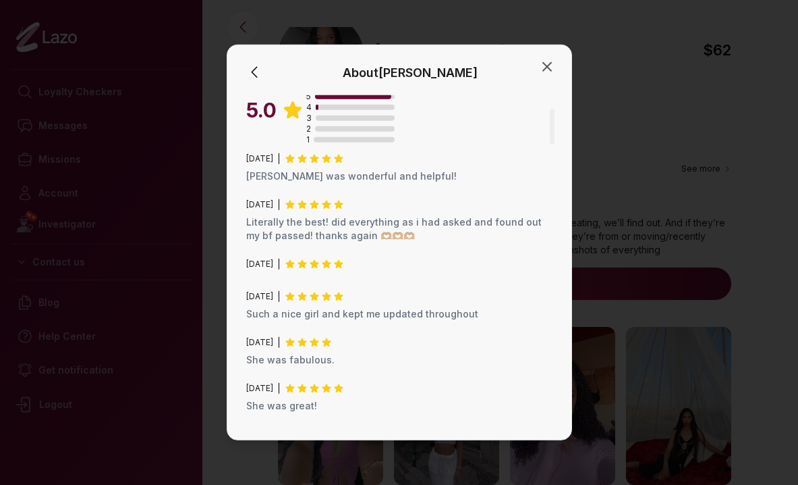
drag, startPoint x: 472, startPoint y: 282, endPoint x: 456, endPoint y: 281, distance: 16.9
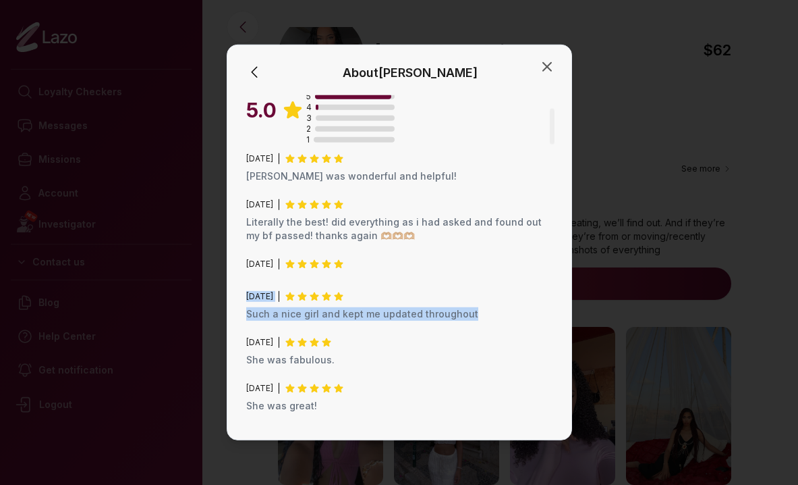
drag, startPoint x: 480, startPoint y: 320, endPoint x: 477, endPoint y: 274, distance: 46.0
click at [549, 63] on icon "button" at bounding box center [547, 67] width 8 height 8
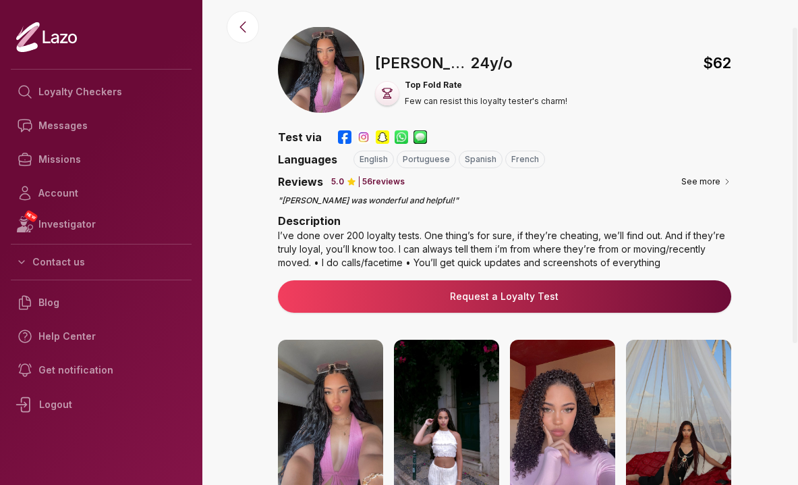
scroll to position [0, 0]
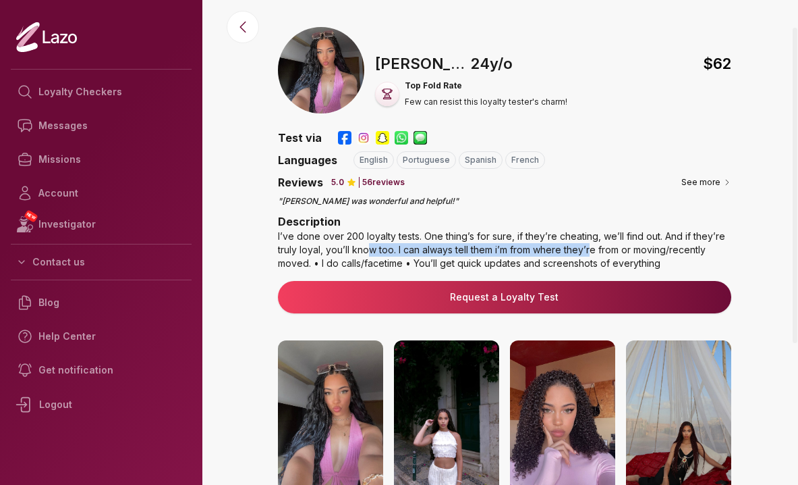
drag, startPoint x: 590, startPoint y: 245, endPoint x: 366, endPoint y: 246, distance: 224.0
click at [366, 246] on div "I’ve done over 200 loyalty tests. One thing’s for sure, if they’re cheating, we…" at bounding box center [504, 249] width 453 height 40
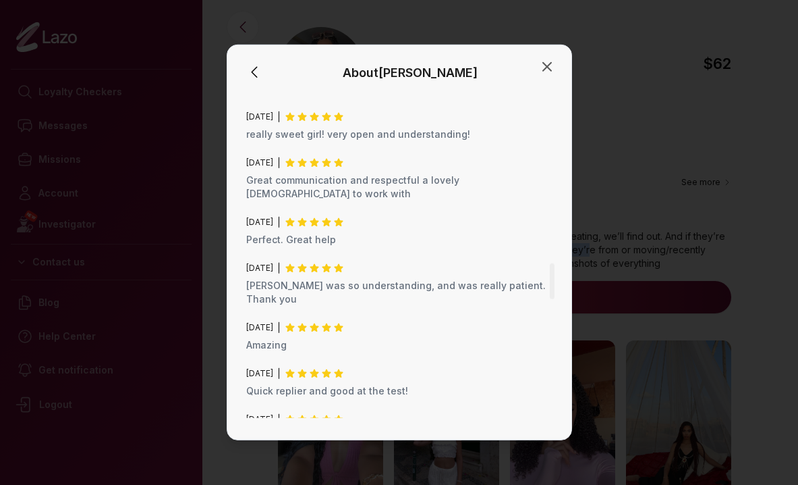
scroll to position [1682, 0]
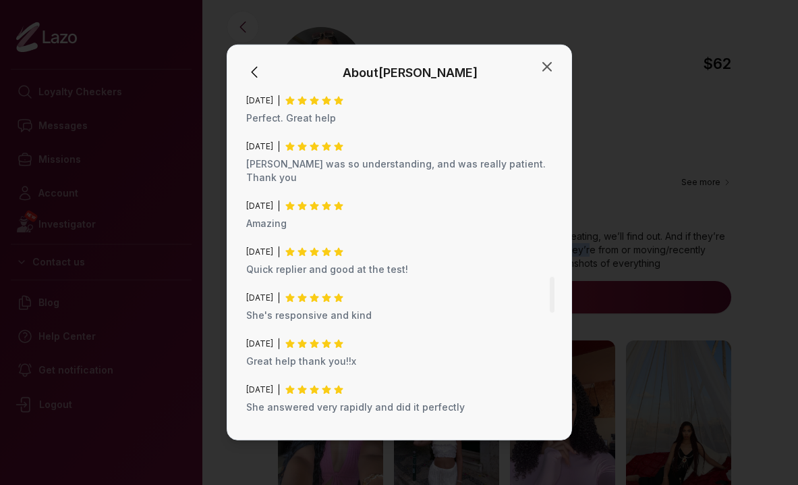
drag, startPoint x: 496, startPoint y: 190, endPoint x: 503, endPoint y: 313, distance: 123.7
click at [503, 313] on div "February 2025 Lara was wonderful and helpful! February 2025 Literally the best!…" at bounding box center [399, 52] width 306 height 2834
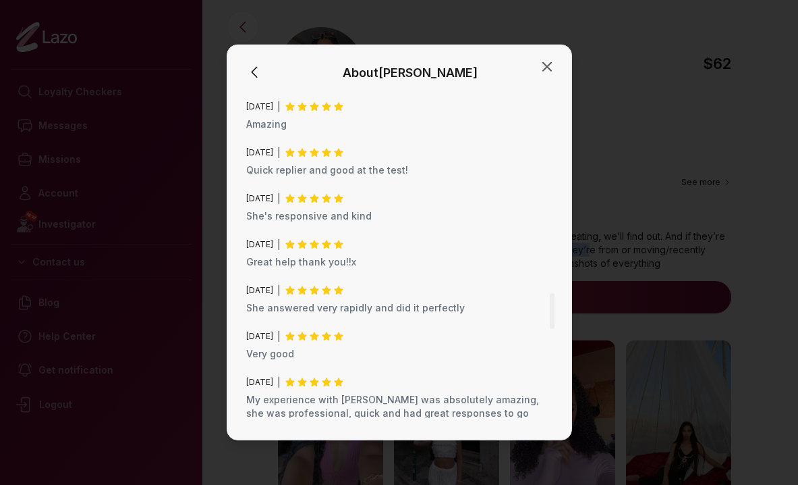
scroll to position [1854, 0]
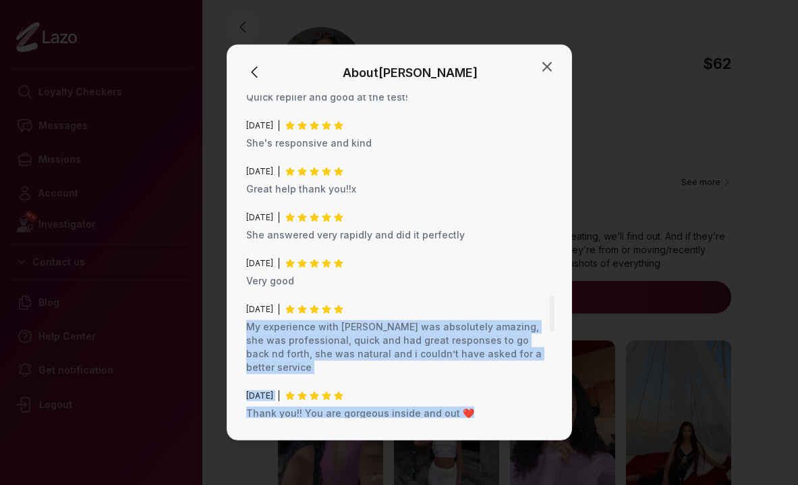
drag, startPoint x: 503, startPoint y: 313, endPoint x: 503, endPoint y: 204, distance: 108.7
click at [547, 69] on icon "button" at bounding box center [547, 67] width 16 height 16
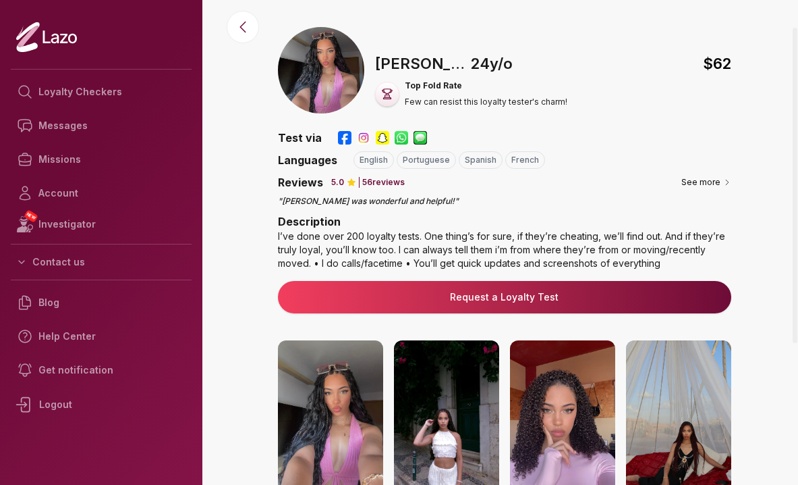
click at [524, 298] on link "Request a Loyalty Test" at bounding box center [505, 296] width 432 height 13
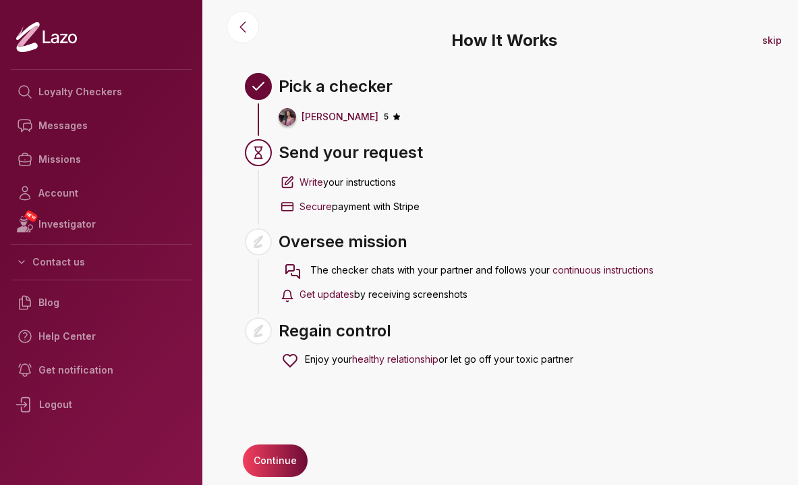
scroll to position [5, 0]
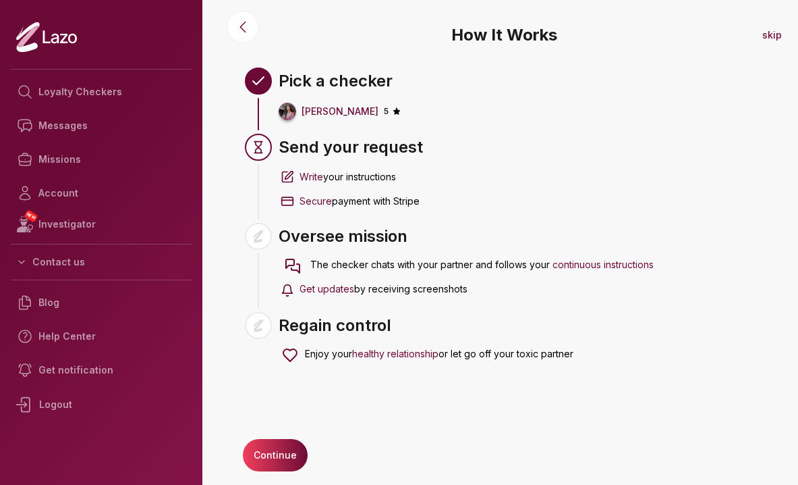
click at [280, 453] on button "Continue" at bounding box center [275, 455] width 65 height 32
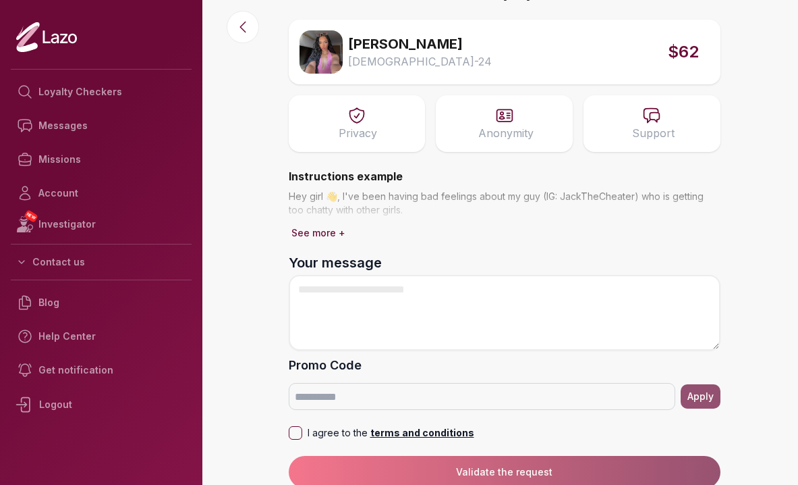
scroll to position [40, 0]
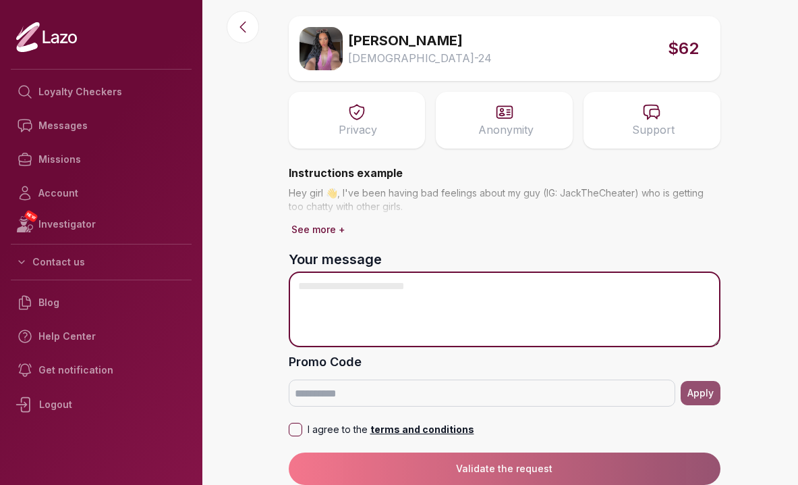
click at [384, 297] on textarea "Your message" at bounding box center [505, 309] width 432 height 76
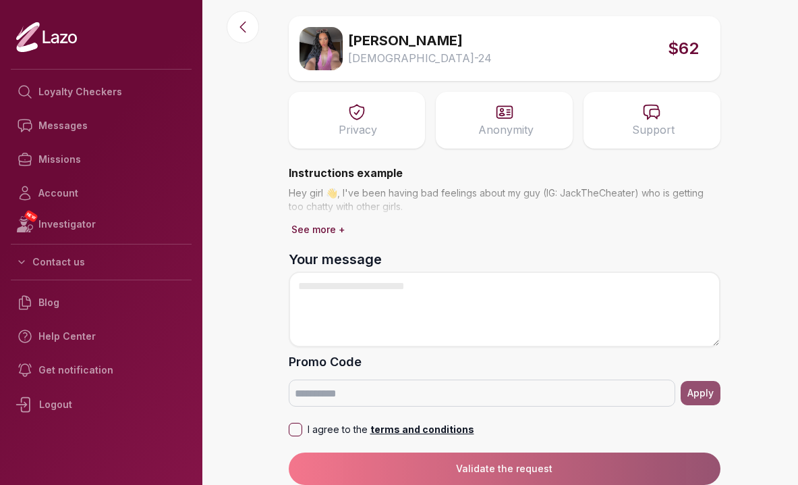
click at [418, 475] on form "Your message Promo Code Apply I agree to the terms and conditions Validate the …" at bounding box center [505, 367] width 432 height 235
click at [295, 431] on button "I agree to the terms and conditions" at bounding box center [295, 428] width 13 height 13
click at [366, 466] on form "Your message Promo Code Apply I agree to the terms and conditions Validate the …" at bounding box center [505, 367] width 432 height 235
click at [466, 464] on form "Your message Promo Code Apply I agree to the terms and conditions Validate the …" at bounding box center [505, 367] width 432 height 235
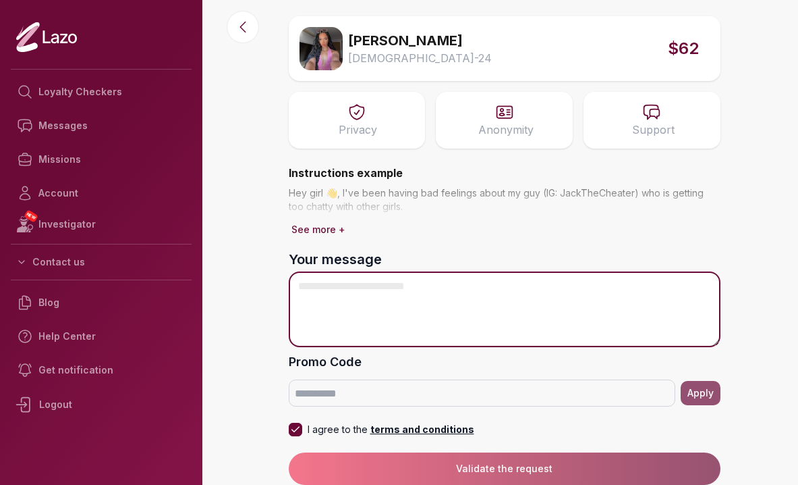
click at [389, 319] on textarea "Your message" at bounding box center [505, 309] width 432 height 76
paste textarea "**********"
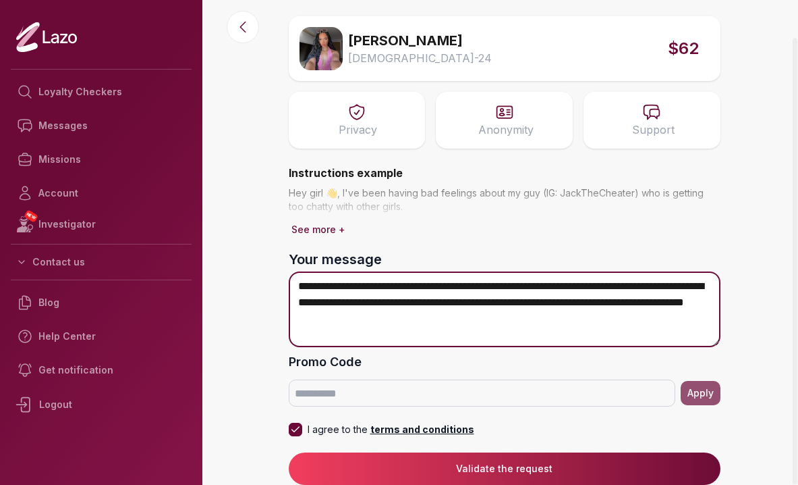
drag, startPoint x: 617, startPoint y: 304, endPoint x: 736, endPoint y: 304, distance: 119.4
click at [736, 304] on main "**********" at bounding box center [505, 202] width 588 height 485
type textarea "**********"
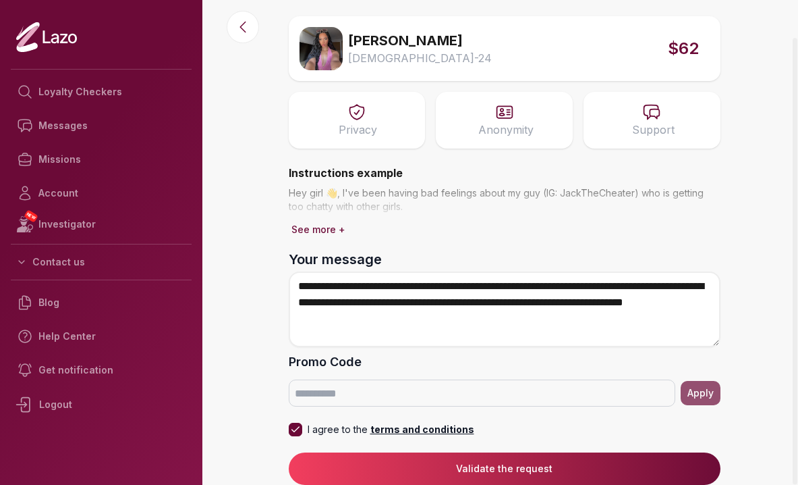
click at [570, 250] on label "Your message" at bounding box center [505, 259] width 432 height 19
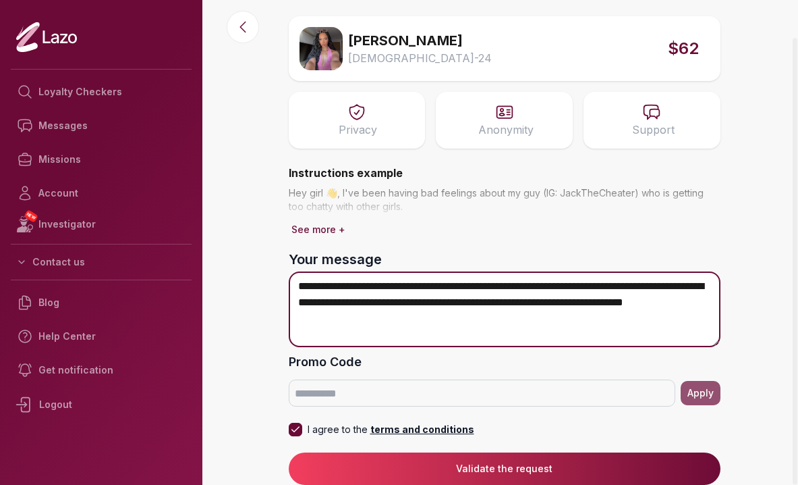
click at [570, 271] on textarea "**********" at bounding box center [505, 309] width 432 height 76
drag, startPoint x: 406, startPoint y: 344, endPoint x: 403, endPoint y: 225, distance: 119.5
click at [403, 225] on div "**********" at bounding box center [504, 222] width 453 height 525
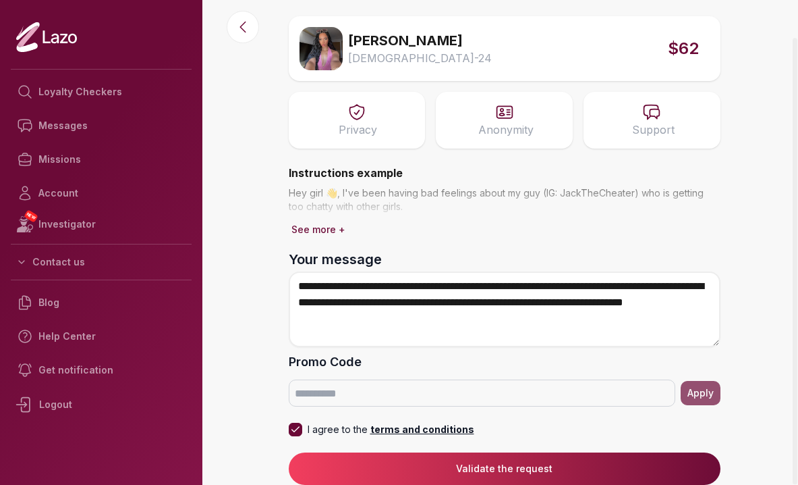
click at [503, 238] on div "Hey girl 👋, I've been having bad feelings about my guy (IG: JackTheCheater) who…" at bounding box center [505, 212] width 432 height 53
click at [524, 470] on button "Validate the request" at bounding box center [505, 468] width 432 height 32
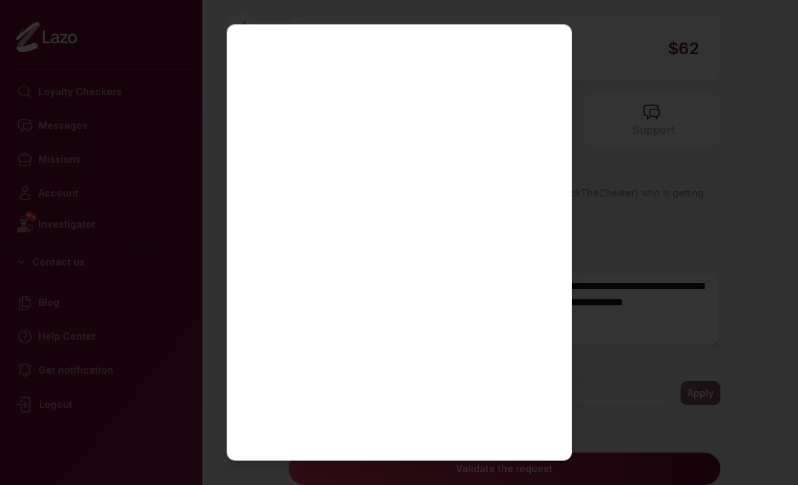
scroll to position [0, 0]
click at [543, 47] on icon "button" at bounding box center [547, 46] width 16 height 16
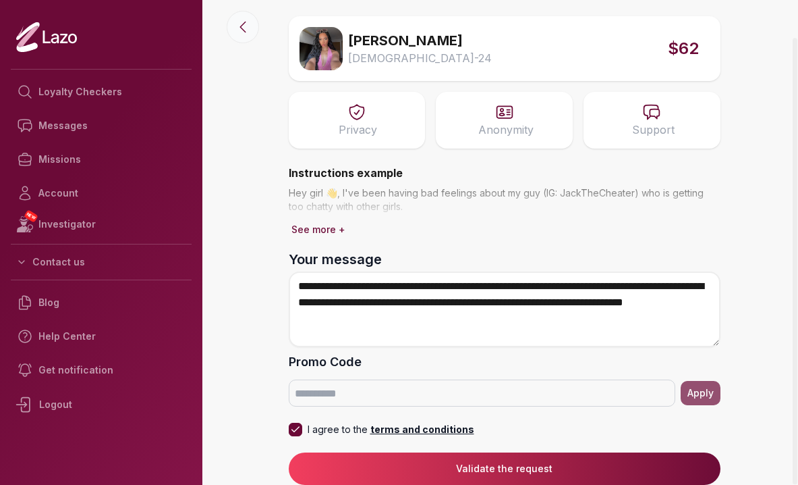
click at [241, 24] on icon at bounding box center [243, 27] width 16 height 16
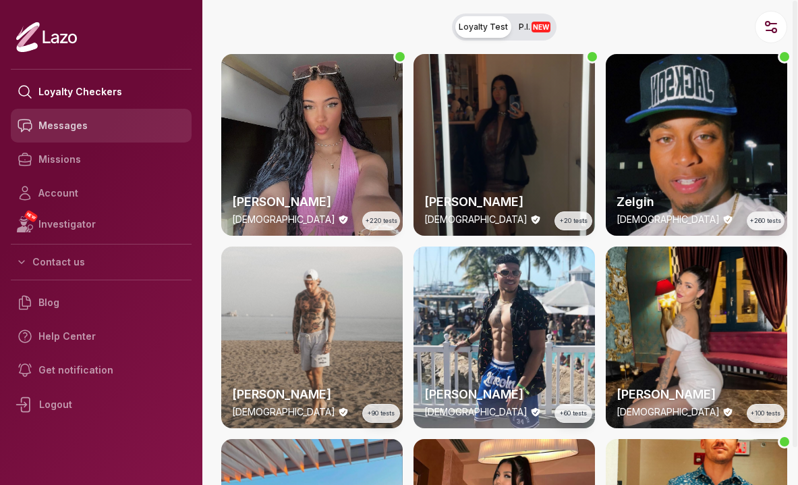
click at [111, 133] on link "Messages" at bounding box center [101, 126] width 181 height 34
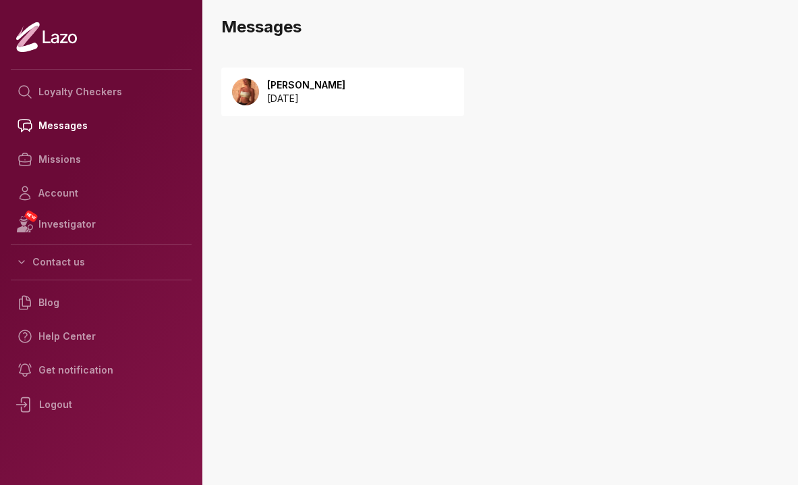
click at [335, 92] on p "[DATE]" at bounding box center [306, 98] width 78 height 13
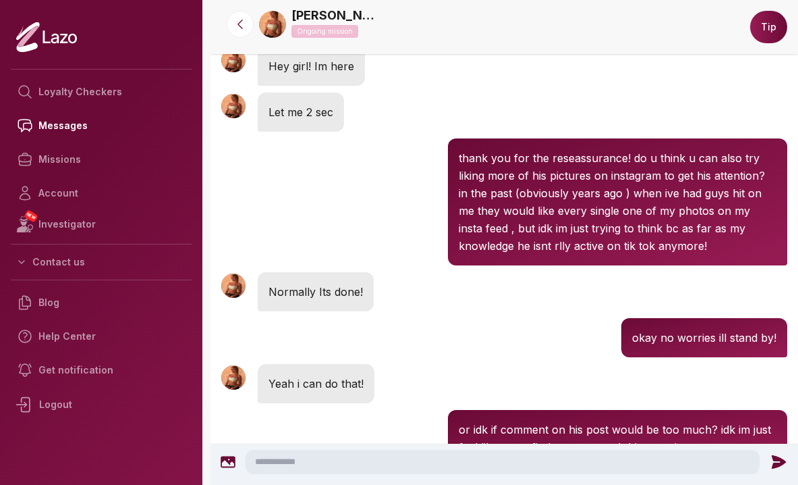
scroll to position [1831, 0]
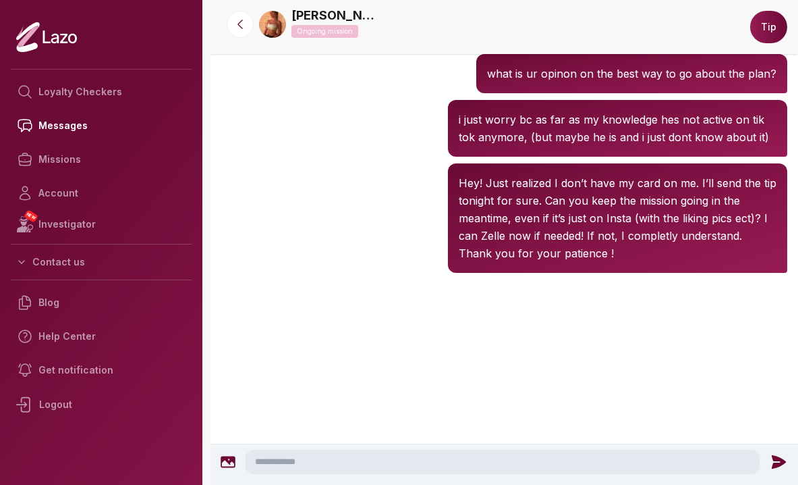
click at [260, 459] on textarea at bounding box center [503, 461] width 514 height 24
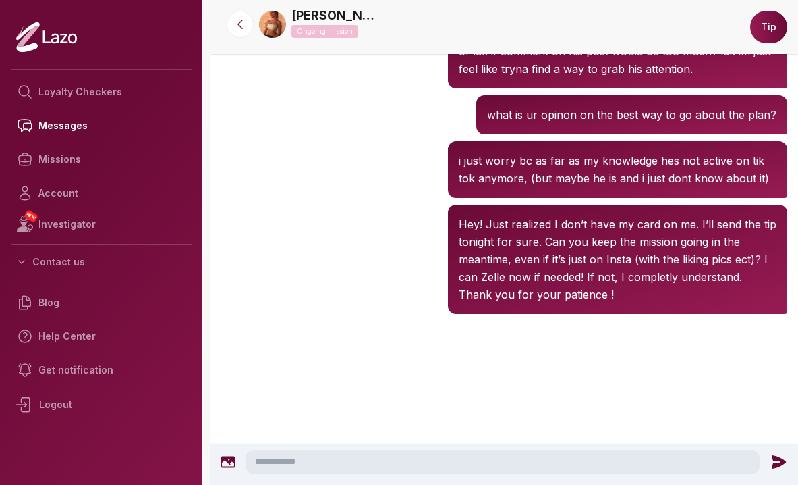
scroll to position [1687, 0]
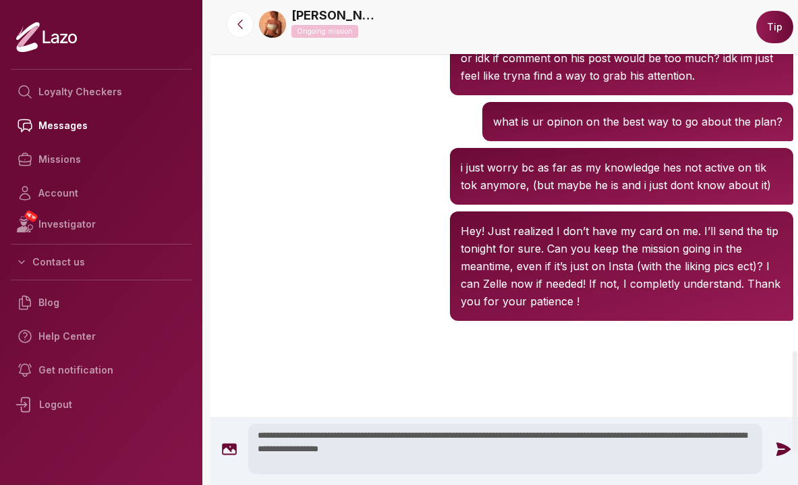
type textarea "**********"
click at [779, 450] on icon at bounding box center [784, 447] width 14 height 13
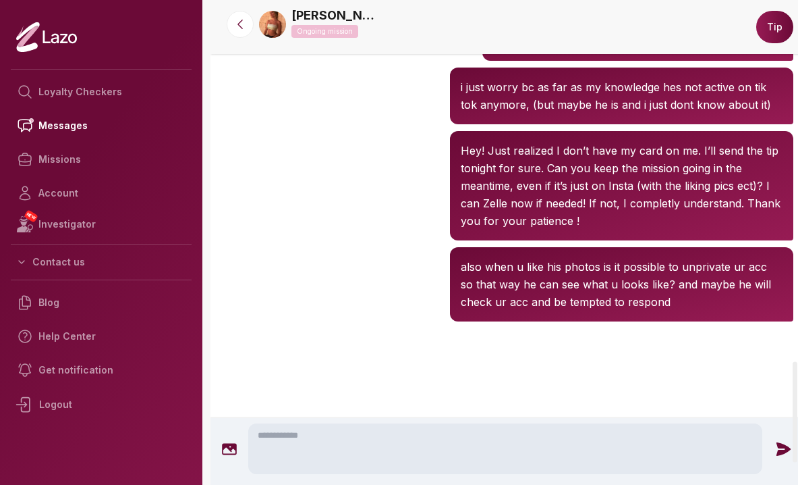
scroll to position [1768, 0]
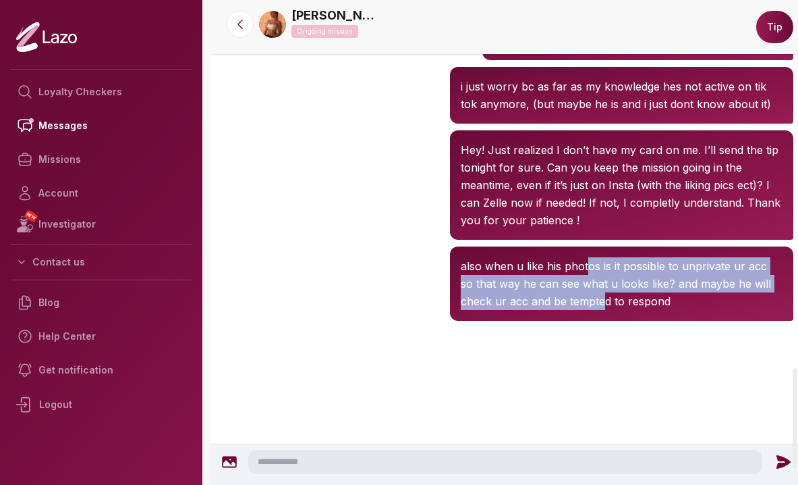
drag, startPoint x: 600, startPoint y: 357, endPoint x: 581, endPoint y: 316, distance: 45.3
click at [582, 310] on p "also when u like his photos is it possible to unprivate ur acc so that way he c…" at bounding box center [622, 283] width 322 height 53
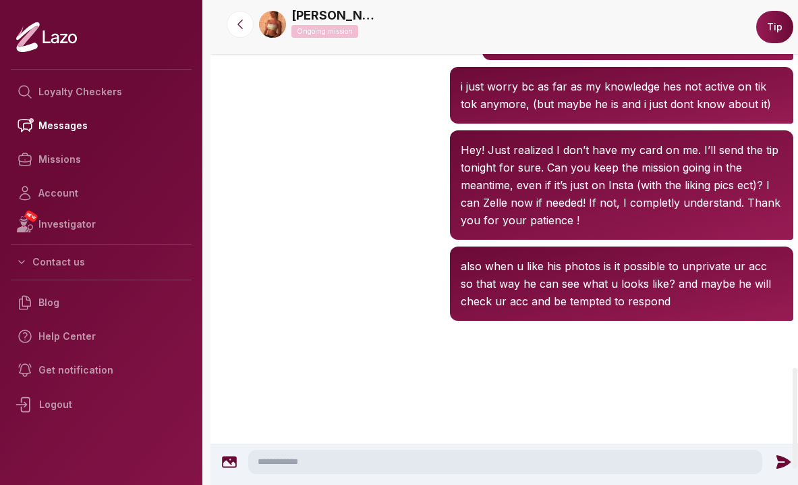
click at [566, 310] on p "also when u like his photos is it possible to unprivate ur acc so that way he c…" at bounding box center [622, 283] width 322 height 53
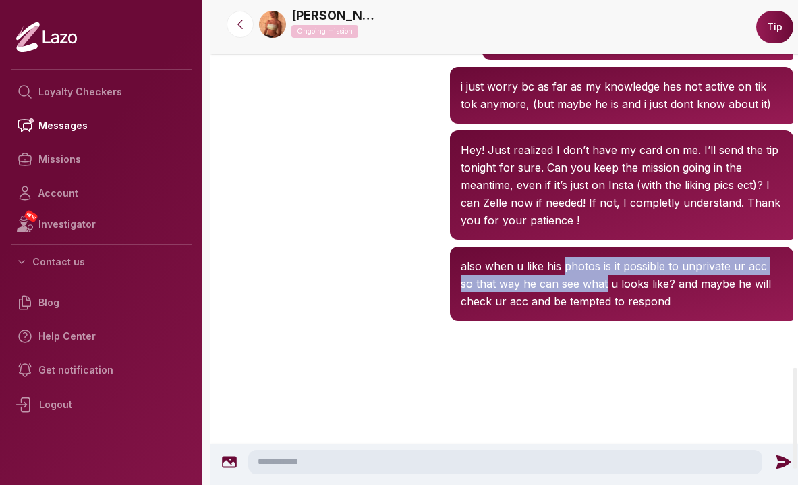
drag, startPoint x: 566, startPoint y: 315, endPoint x: 580, endPoint y: 344, distance: 32.3
click at [580, 310] on p "also when u like his photos is it possible to unprivate ur acc so that way he c…" at bounding box center [622, 283] width 322 height 53
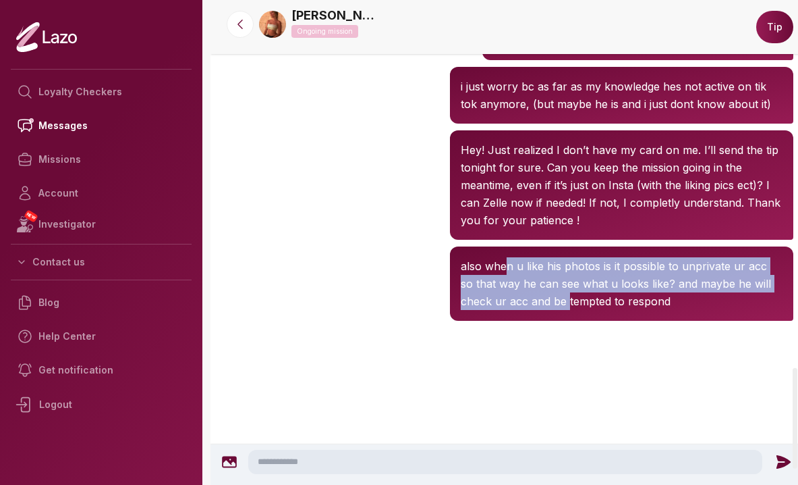
drag, startPoint x: 566, startPoint y: 360, endPoint x: 503, endPoint y: 311, distance: 79.4
click at [503, 310] on p "also when u like his photos is it possible to unprivate ur acc so that way he c…" at bounding box center [622, 283] width 322 height 53
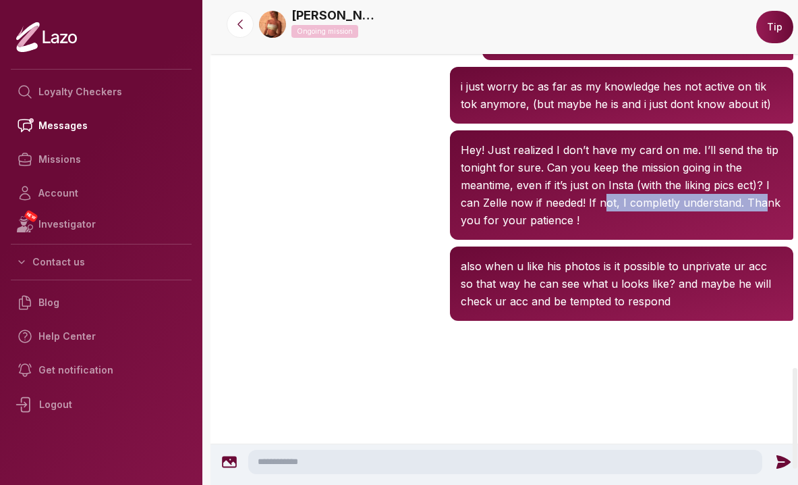
drag, startPoint x: 762, startPoint y: 247, endPoint x: 606, endPoint y: 252, distance: 156.0
click at [606, 229] on p "Hey! Just realized I don’t have my card on me. I’ll send the tip tonight for su…" at bounding box center [622, 185] width 322 height 88
click at [574, 229] on p "Hey! Just realized I don’t have my card on me. I’ll send the tip tonight for su…" at bounding box center [622, 185] width 322 height 88
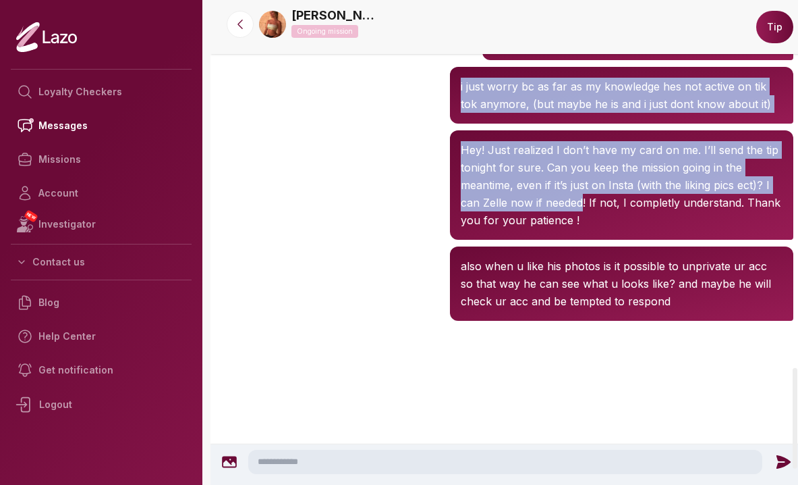
drag, startPoint x: 579, startPoint y: 258, endPoint x: 581, endPoint y: 115, distance: 142.4
click at [553, 193] on p "Hey! Just realized I don’t have my card on me. I’ll send the tip tonight for su…" at bounding box center [622, 185] width 322 height 88
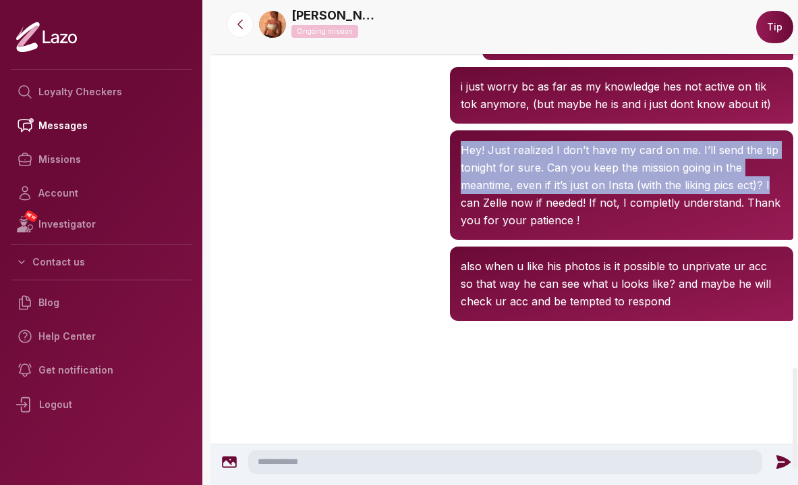
drag, startPoint x: 553, startPoint y: 193, endPoint x: 768, endPoint y: 241, distance: 220.5
click at [768, 229] on p "Hey! Just realized I don’t have my card on me. I’ll send the tip tonight for su…" at bounding box center [622, 185] width 322 height 88
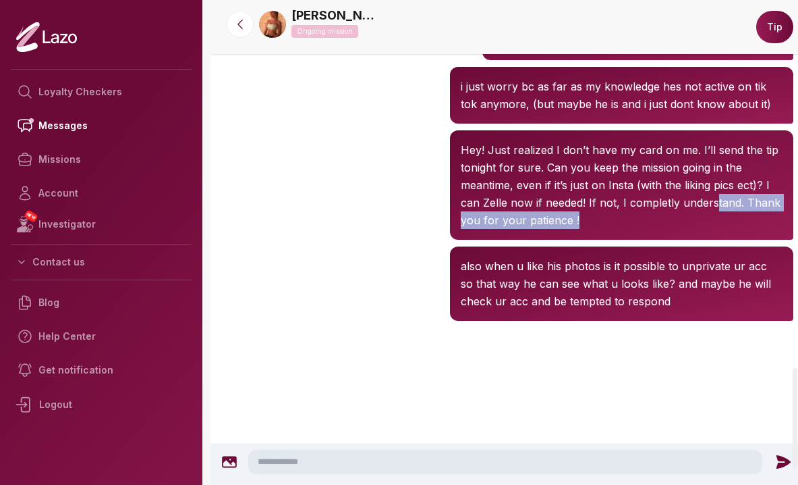
drag, startPoint x: 711, startPoint y: 260, endPoint x: 617, endPoint y: 293, distance: 99.5
click at [617, 243] on div "Sharon 10:40 AM Hey! Just realized I don’t have my card on me. I’ll send the ti…" at bounding box center [508, 185] width 594 height 116
click at [383, 229] on div "Sharon 10:40 AM Hey! Just realized I don’t have my card on me. I’ll send the ti…" at bounding box center [508, 185] width 594 height 116
click at [303, 16] on link "[PERSON_NAME]" at bounding box center [336, 15] width 88 height 19
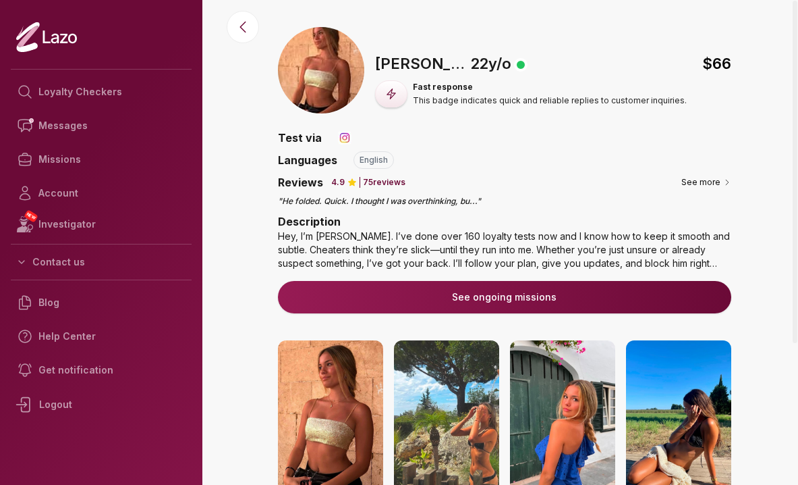
drag, startPoint x: 435, startPoint y: 254, endPoint x: 493, endPoint y: 182, distance: 92.7
click at [493, 182] on div "Fast response This badge indicates quick and reliable replies to customer inqui…" at bounding box center [504, 199] width 453 height 151
click at [482, 221] on div "Description Hey, I’m Sharon. I’ve done over 160 loyalty tests now and I know ho…" at bounding box center [504, 241] width 453 height 57
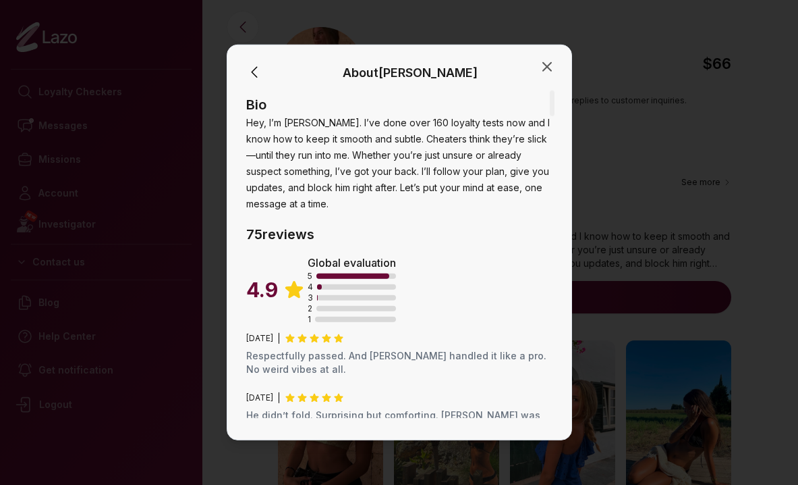
click at [556, 65] on div "About Sharon Bio Hey, I’m Sharon. I’ve done over 160 loyalty tests now and I kn…" at bounding box center [400, 242] width 346 height 395
click at [546, 61] on icon "button" at bounding box center [547, 67] width 16 height 16
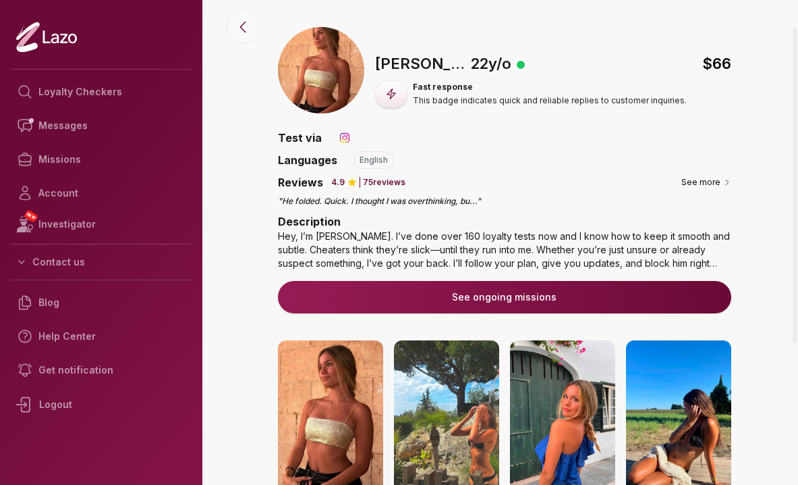
click at [245, 24] on icon at bounding box center [243, 27] width 16 height 16
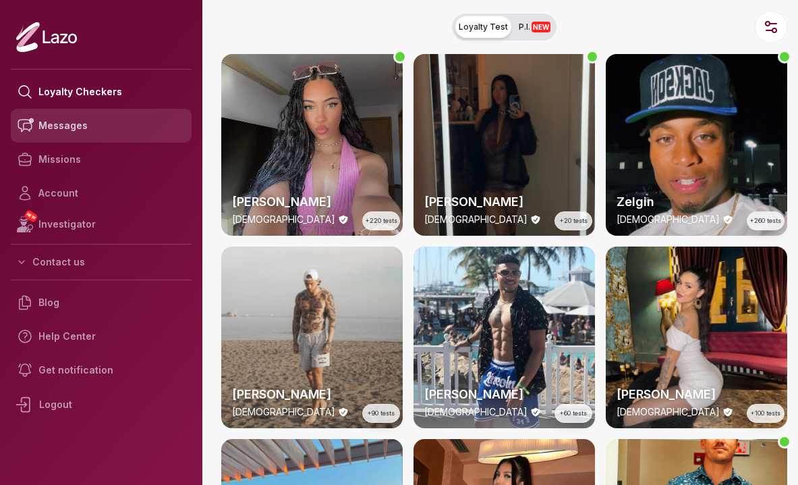
click at [72, 134] on link "Messages" at bounding box center [101, 126] width 181 height 34
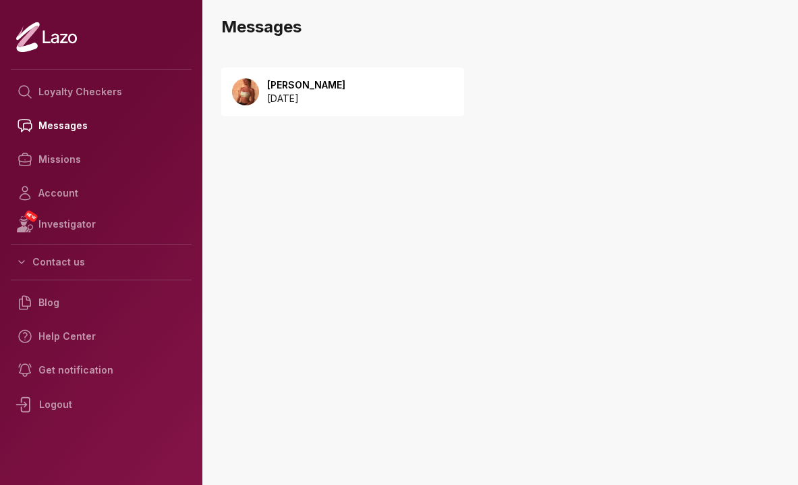
click at [291, 94] on p "[DATE]" at bounding box center [306, 98] width 78 height 13
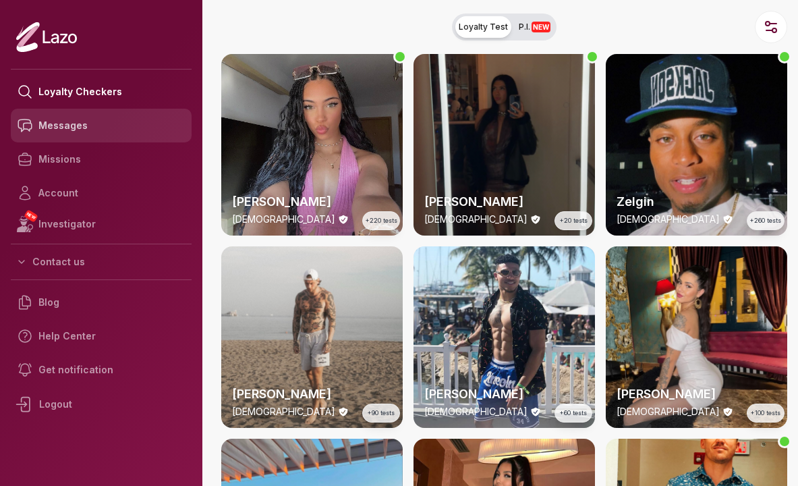
click at [84, 126] on link "Messages" at bounding box center [101, 126] width 181 height 34
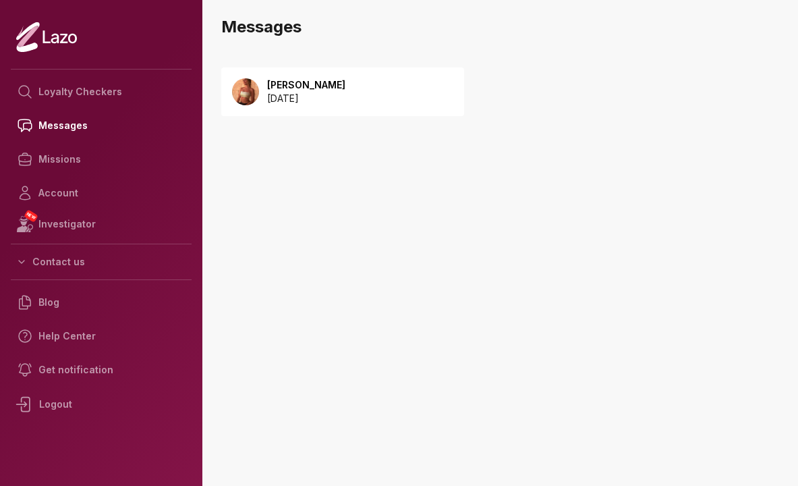
click at [325, 93] on p "[DATE]" at bounding box center [306, 98] width 78 height 13
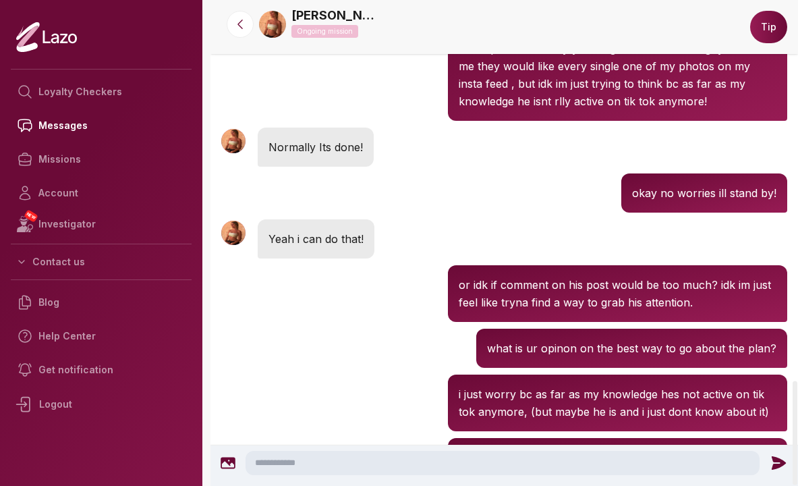
scroll to position [1773, 0]
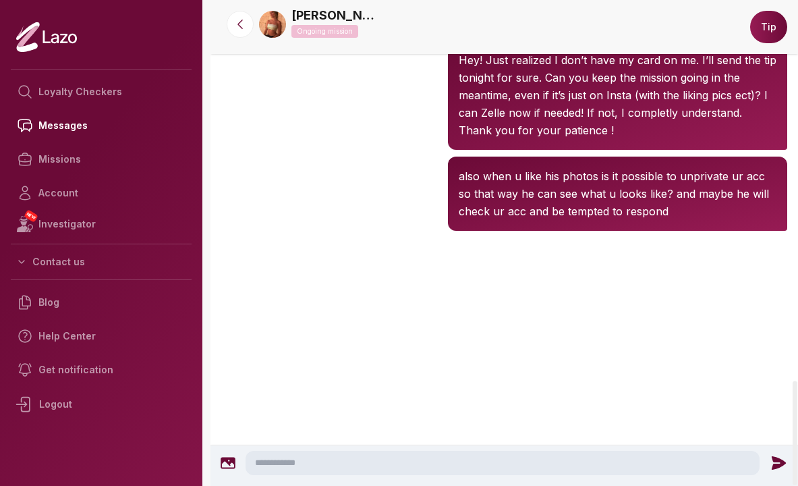
click at [344, 460] on textarea at bounding box center [503, 463] width 514 height 24
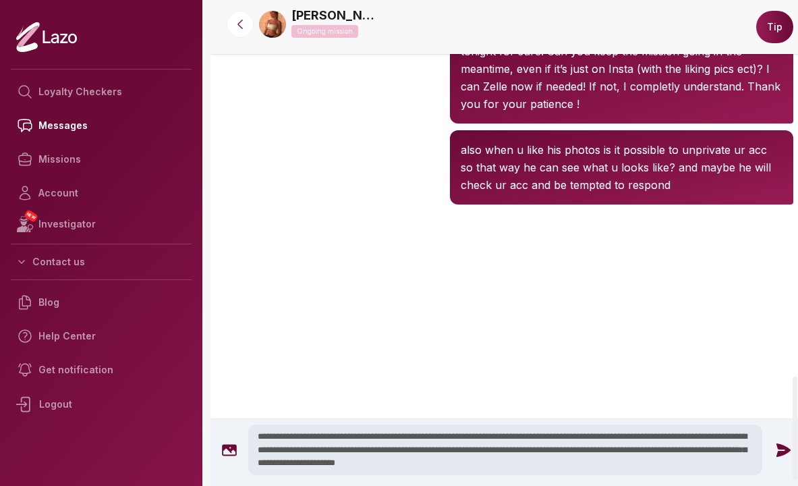
click at [587, 465] on textarea "**********" at bounding box center [505, 449] width 514 height 51
drag, startPoint x: 599, startPoint y: 480, endPoint x: 408, endPoint y: 413, distance: 202.6
copy div
click at [597, 461] on textarea "**********" at bounding box center [505, 449] width 514 height 51
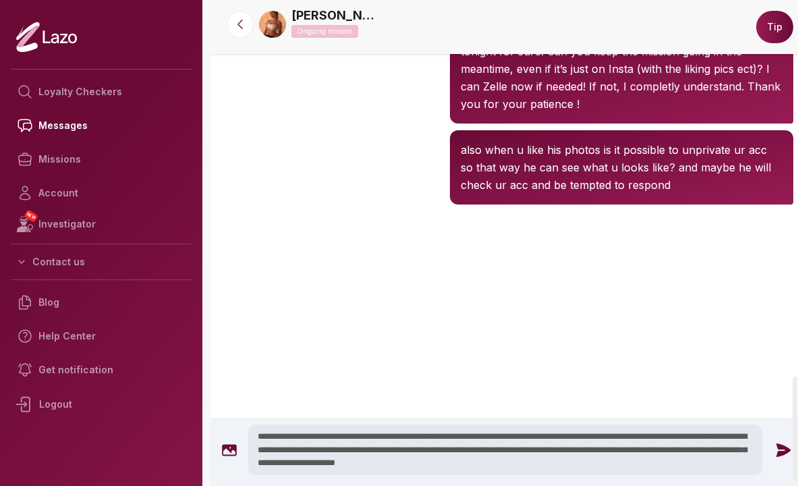
drag, startPoint x: 596, startPoint y: 467, endPoint x: 227, endPoint y: 386, distance: 377.9
paste textarea
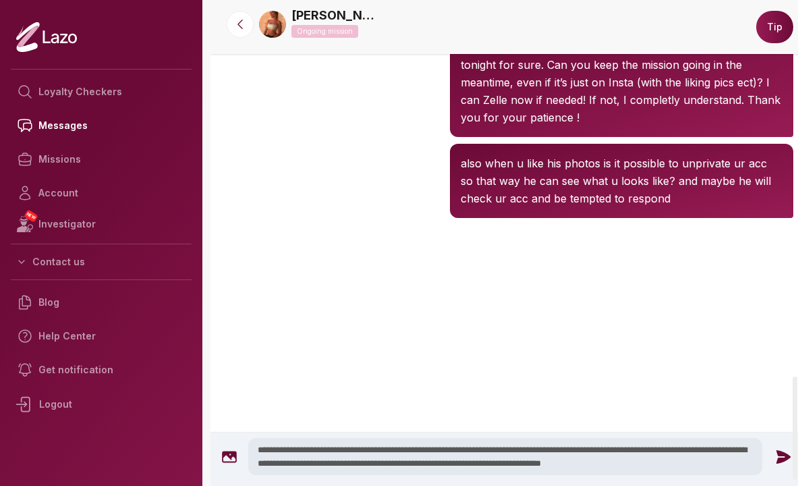
click at [453, 467] on textarea "**********" at bounding box center [505, 456] width 514 height 37
click at [598, 460] on textarea "**********" at bounding box center [505, 456] width 514 height 37
click at [730, 469] on textarea "**********" at bounding box center [505, 456] width 514 height 37
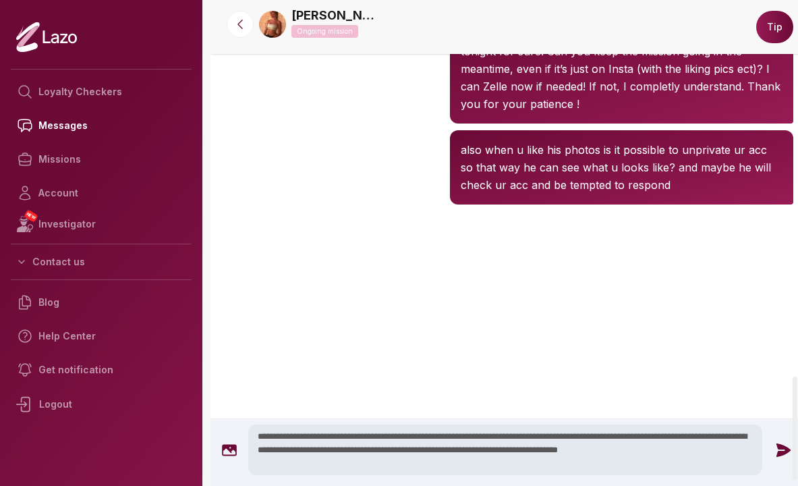
type textarea "**********"
click at [783, 451] on icon at bounding box center [784, 449] width 14 height 13
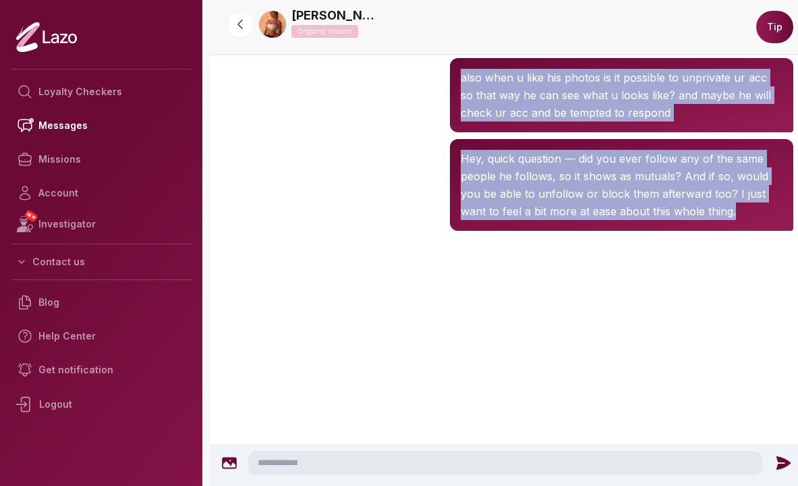
scroll to position [9990, 0]
drag, startPoint x: 488, startPoint y: 86, endPoint x: 761, endPoint y: 220, distance: 303.9
copy div "Hey, I've been having a bad feeling about my boyfriend , who has micro-cheated …"
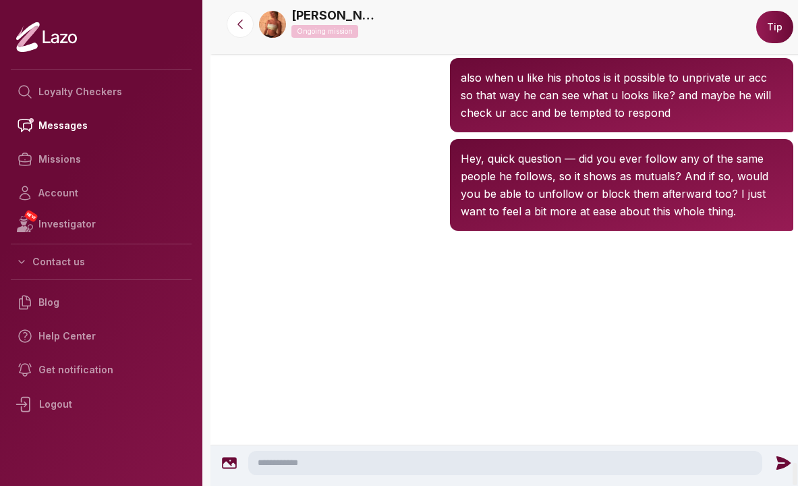
click at [417, 310] on div at bounding box center [508, 288] width 594 height 108
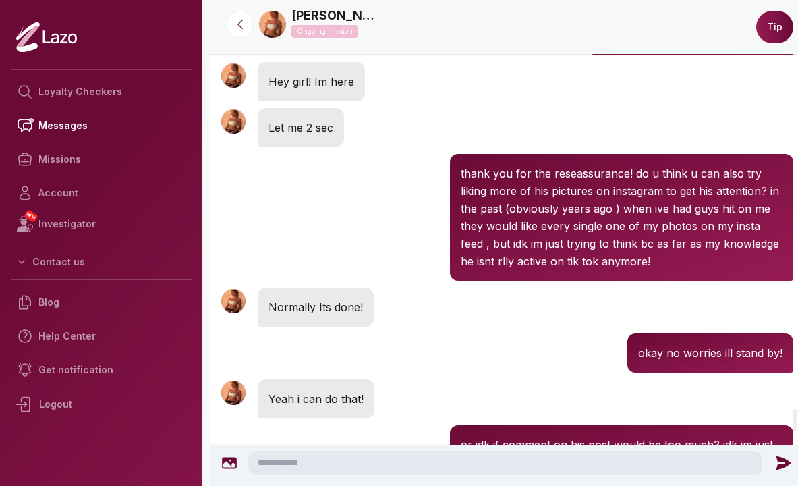
scroll to position [8796, 0]
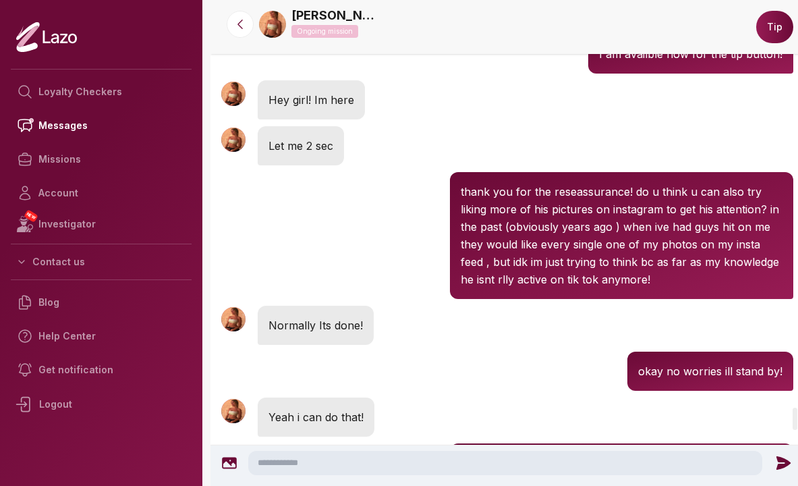
click at [234, 36] on div at bounding box center [240, 24] width 49 height 27
click at [236, 26] on icon at bounding box center [239, 24] width 13 height 13
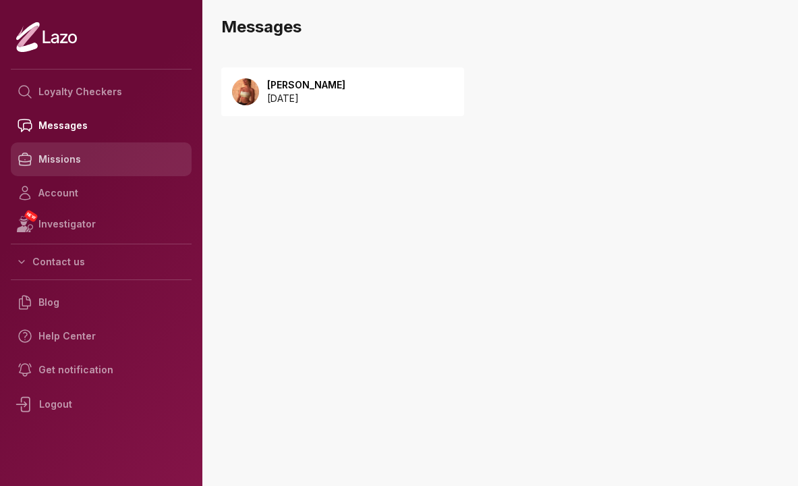
click at [61, 148] on link "Missions" at bounding box center [101, 159] width 181 height 34
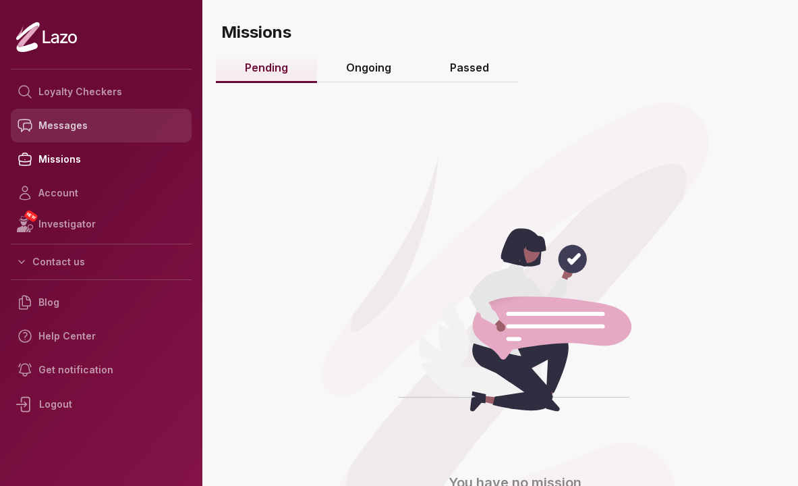
click at [69, 134] on link "Messages" at bounding box center [101, 126] width 181 height 34
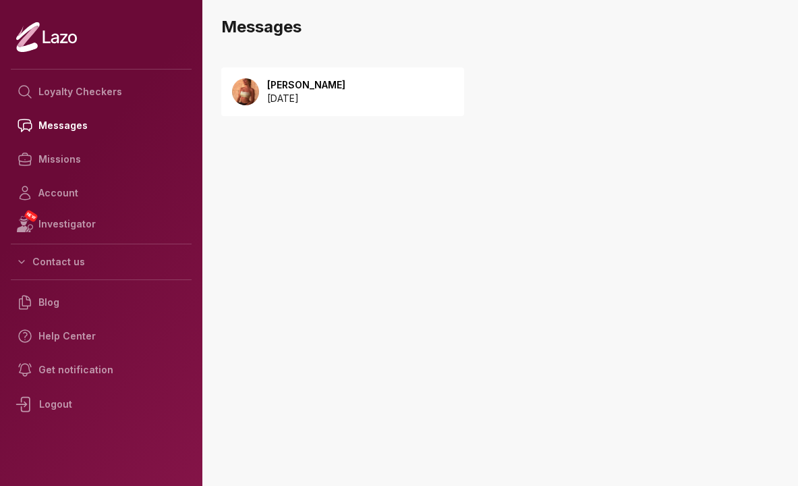
click at [328, 92] on p "[DATE]" at bounding box center [306, 98] width 78 height 13
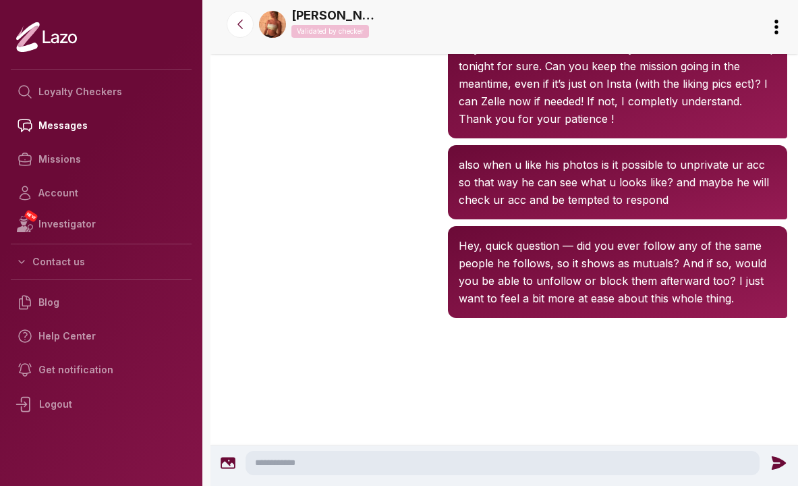
scroll to position [1580, 0]
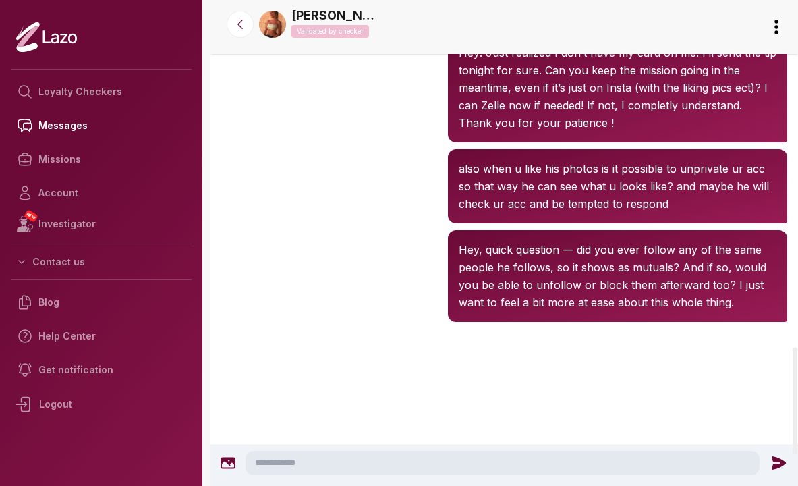
click at [307, 16] on link "[PERSON_NAME]" at bounding box center [336, 15] width 88 height 19
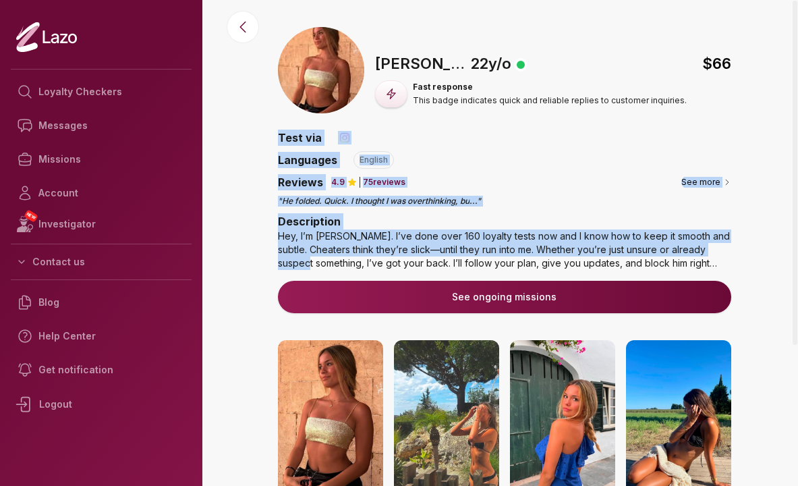
drag, startPoint x: 254, startPoint y: 158, endPoint x: 307, endPoint y: 268, distance: 121.9
click at [307, 267] on div "🇺🇸 [PERSON_NAME] , [DEMOGRAPHIC_DATA] $ 66 Fast response This badge indicates q…" at bounding box center [505, 398] width 588 height 742
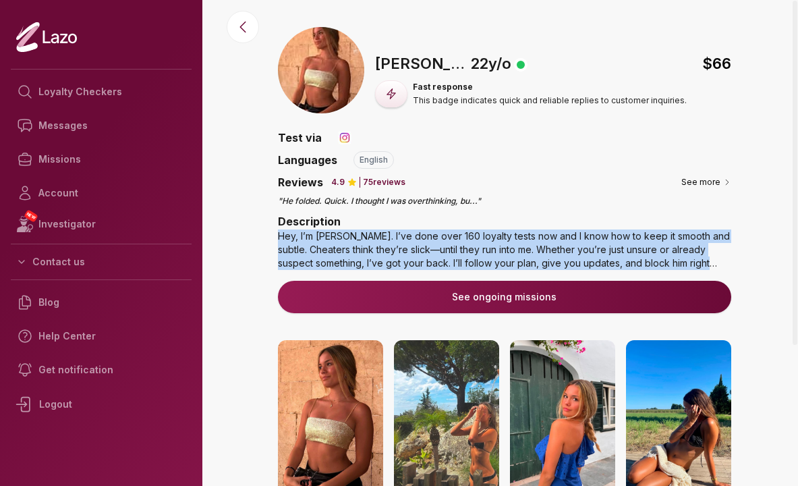
drag, startPoint x: 348, startPoint y: 273, endPoint x: 356, endPoint y: 221, distance: 52.6
click at [356, 221] on div "Description Hey, I’m [PERSON_NAME]. I’ve done over 160 loyalty tests now and I …" at bounding box center [504, 244] width 453 height 62
click at [356, 221] on div "Description Hey, I’m [PERSON_NAME]. I’ve done over 160 loyalty tests now and I …" at bounding box center [504, 241] width 453 height 57
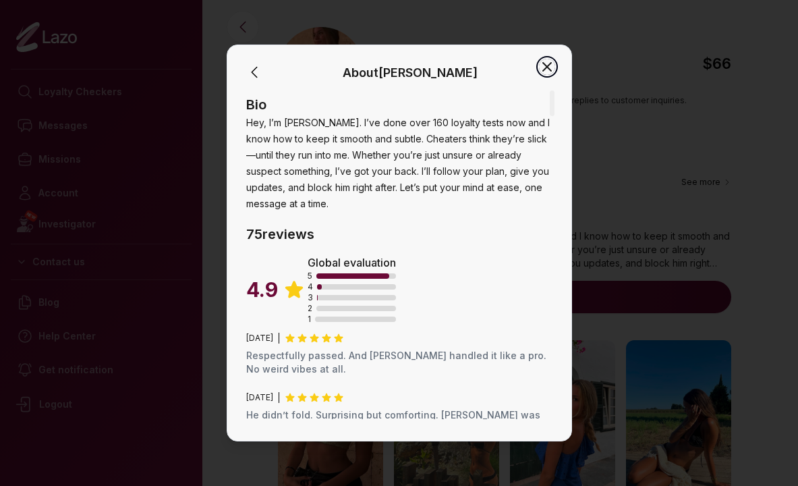
click at [543, 74] on icon "button" at bounding box center [547, 67] width 16 height 16
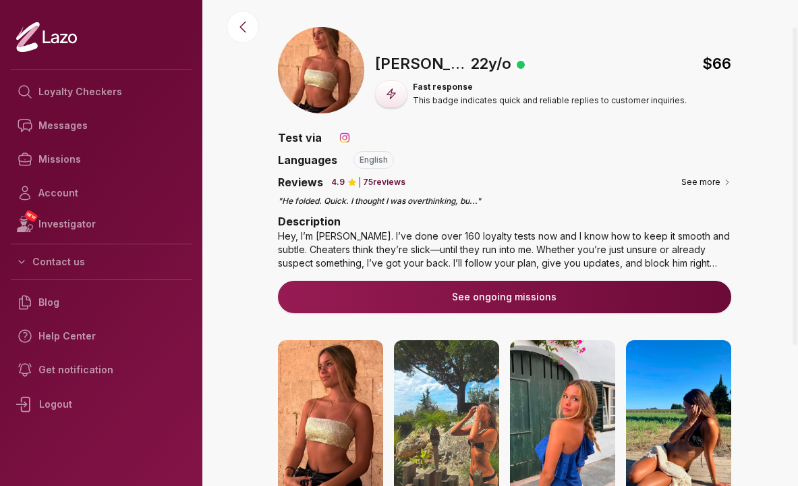
click at [426, 304] on button "See ongoing missions" at bounding box center [504, 297] width 453 height 32
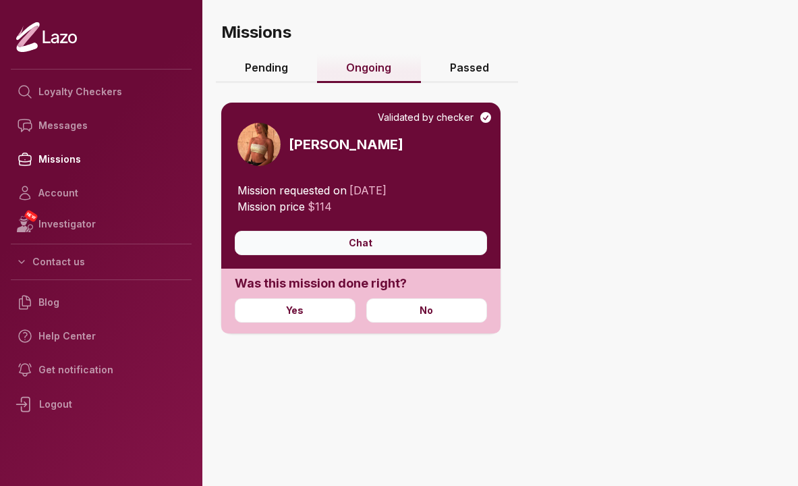
click at [366, 236] on button "Chat" at bounding box center [361, 243] width 252 height 24
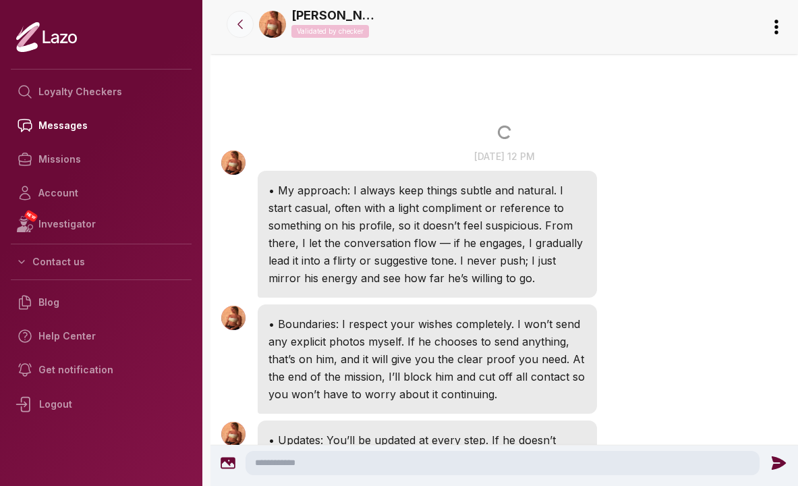
click at [244, 30] on icon at bounding box center [239, 24] width 13 height 13
